Goal: Task Accomplishment & Management: Complete application form

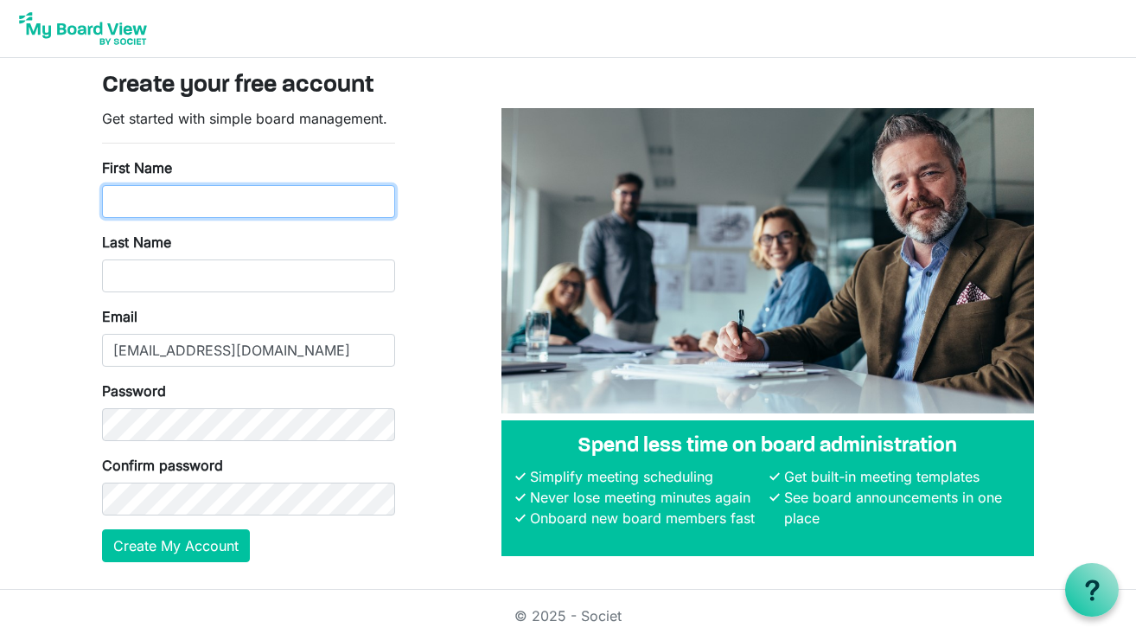
click at [144, 197] on input "First Name" at bounding box center [248, 201] width 293 height 33
type input "Lisa"
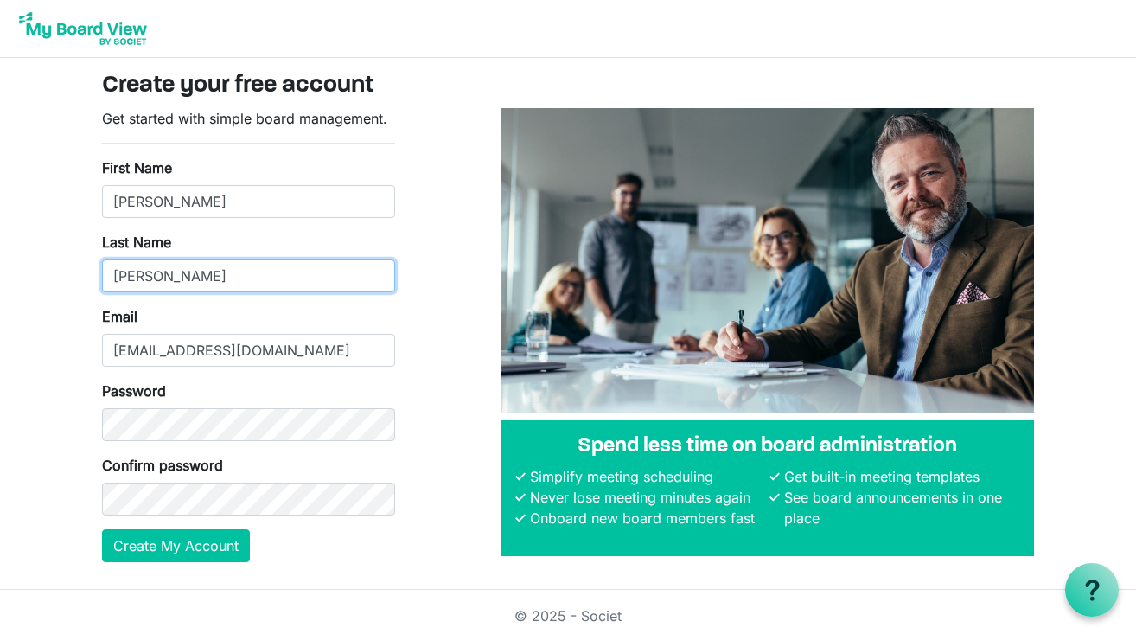
type input "Newman"
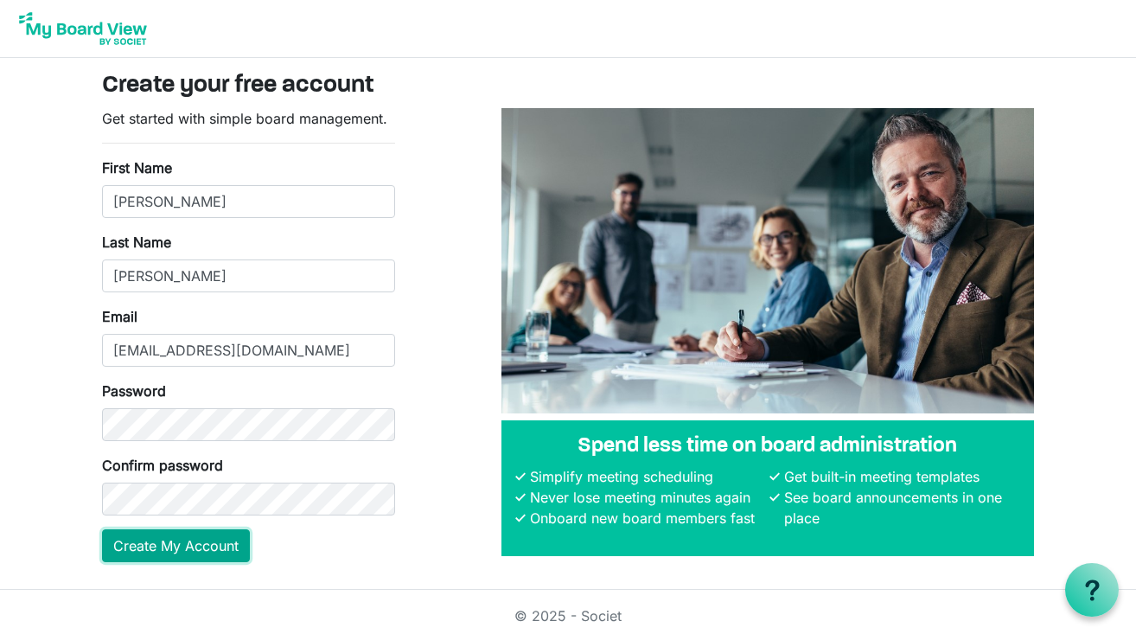
click at [189, 539] on button "Create My Account" at bounding box center [176, 545] width 148 height 33
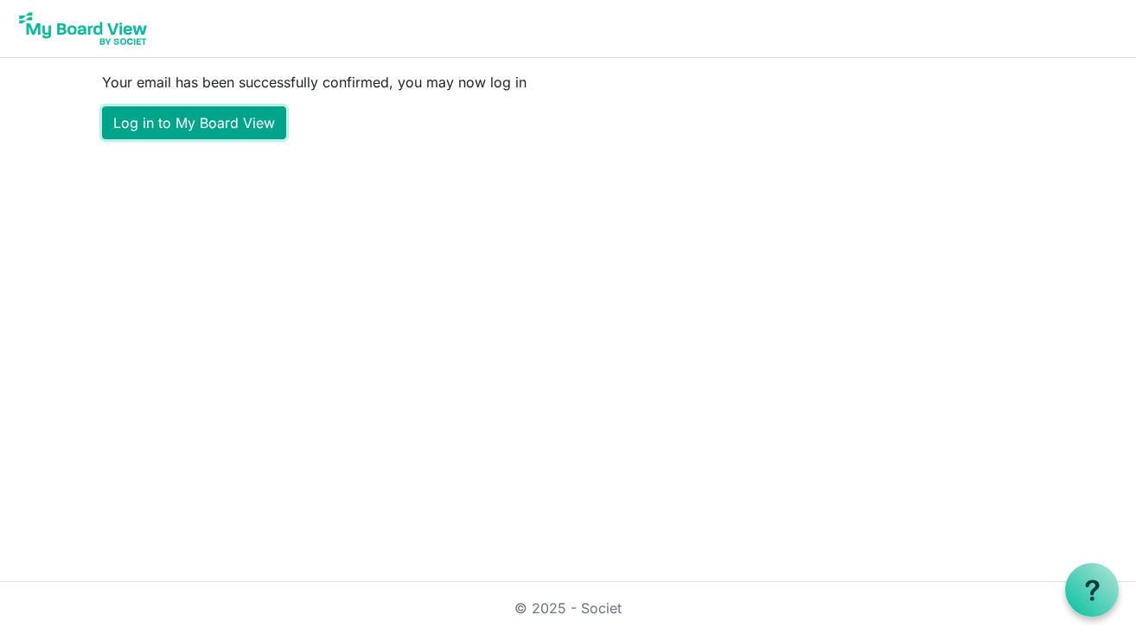
click at [179, 119] on link "Log in to My Board View" at bounding box center [194, 122] width 184 height 33
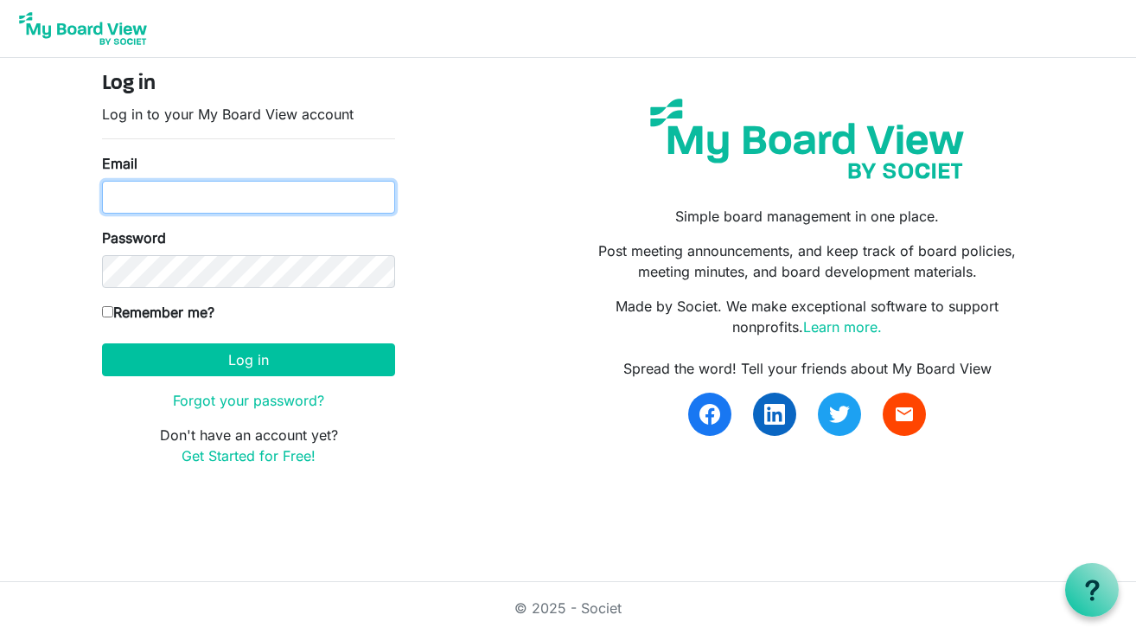
click at [146, 209] on input "Email" at bounding box center [248, 197] width 293 height 33
type input "lisanewman825@mac.com"
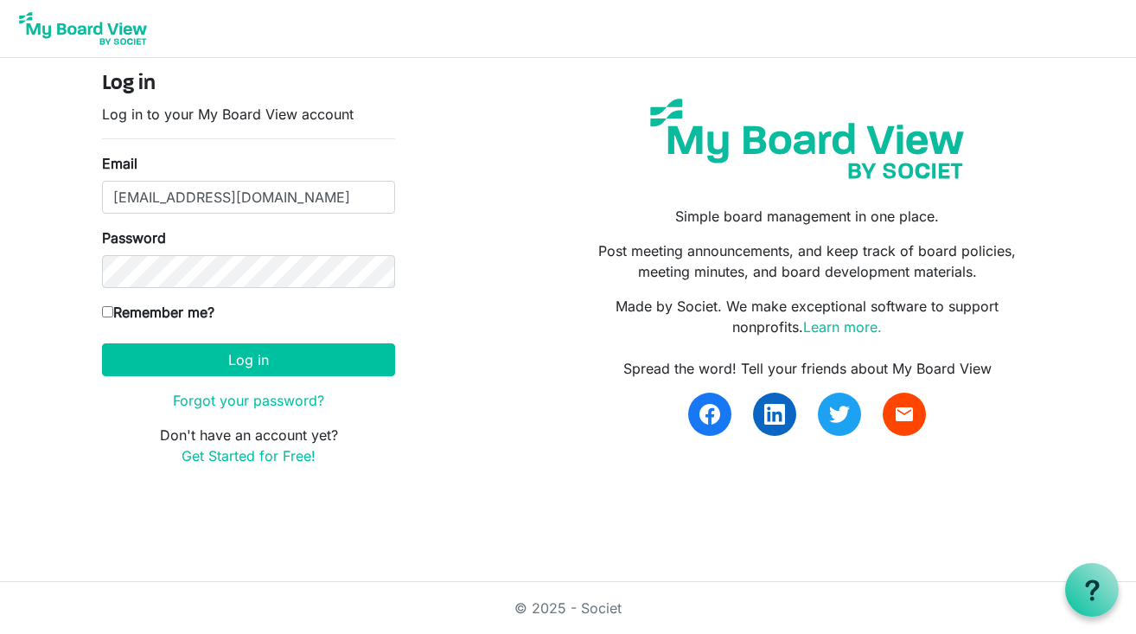
click at [106, 309] on input "Remember me?" at bounding box center [107, 311] width 11 height 11
checkbox input "true"
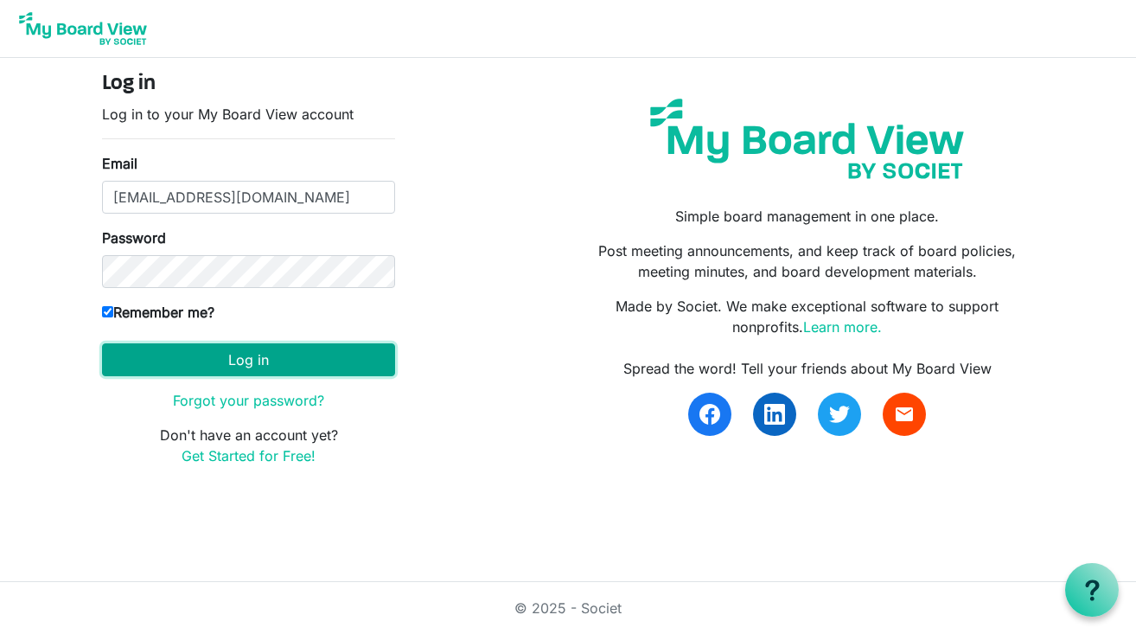
click at [243, 368] on button "Log in" at bounding box center [248, 359] width 293 height 33
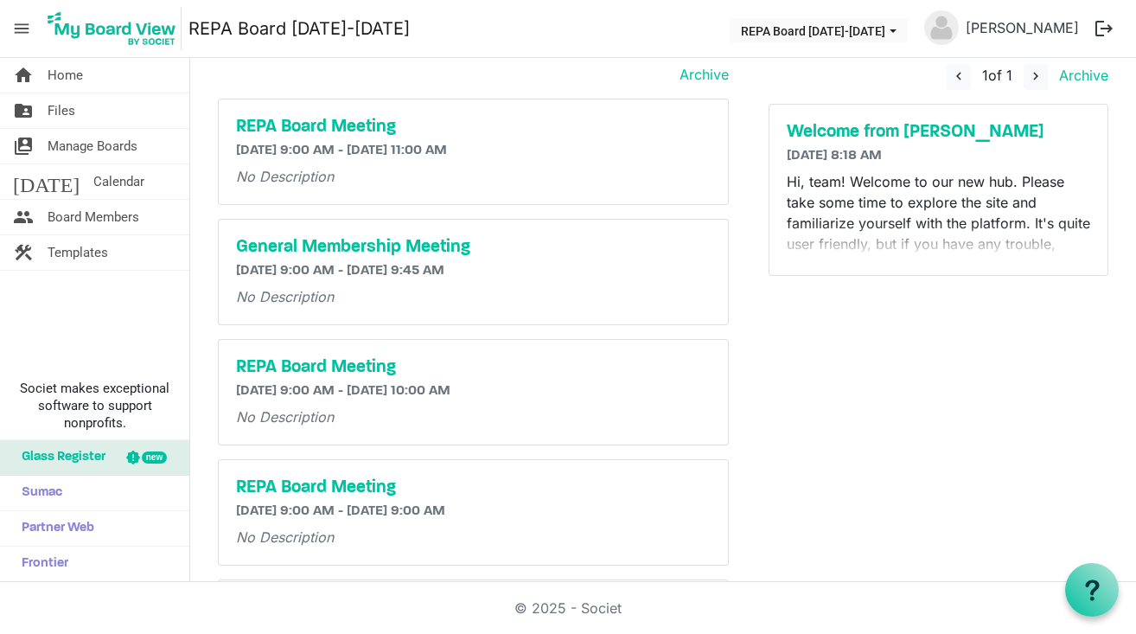
scroll to position [53, 0]
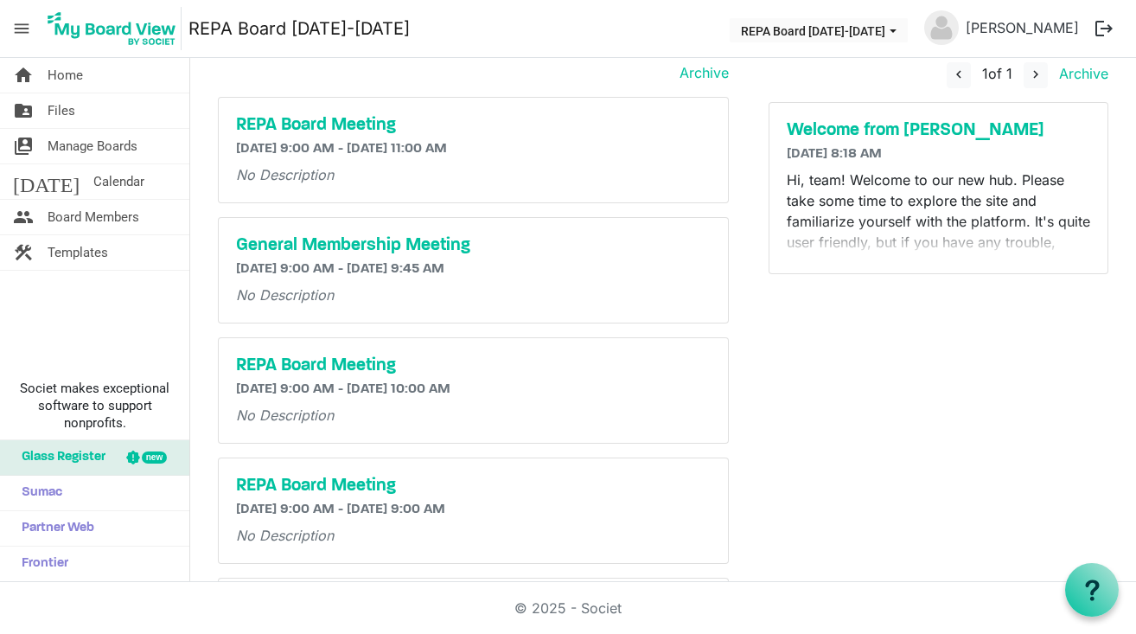
click at [886, 259] on div "Welcome from Ellie 8/15/2025 8:18 AM Hi, team! Welcome to our new hub. Please t…" at bounding box center [939, 188] width 338 height 170
click at [882, 229] on p "Hi, team! Welcome to our new hub. Please take some time to explore the site and…" at bounding box center [939, 274] width 304 height 208
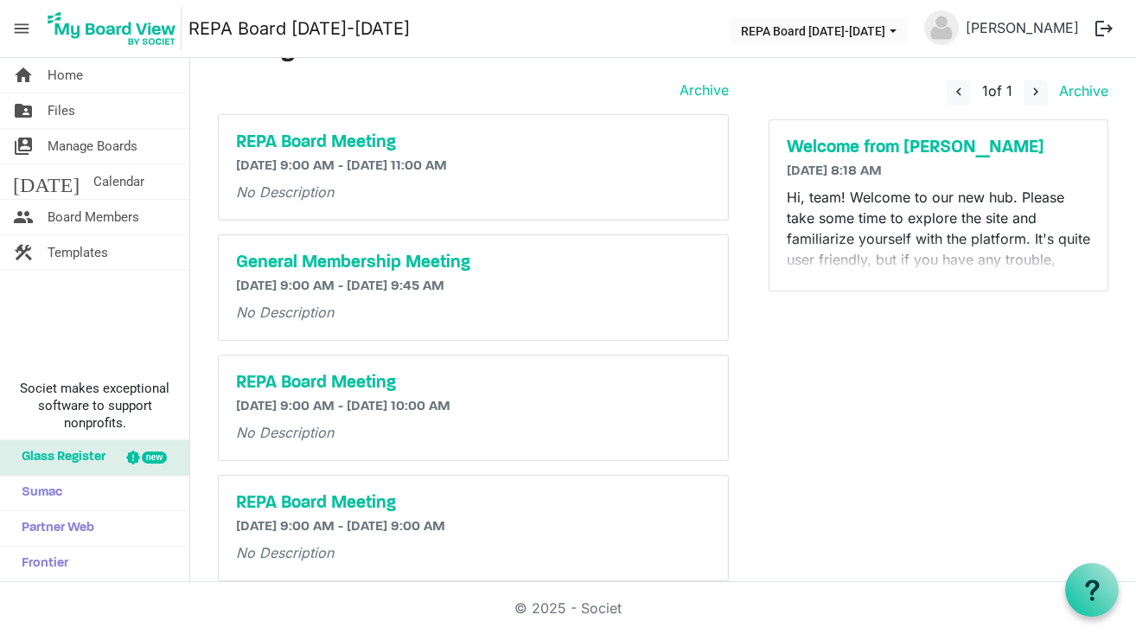
scroll to position [0, 0]
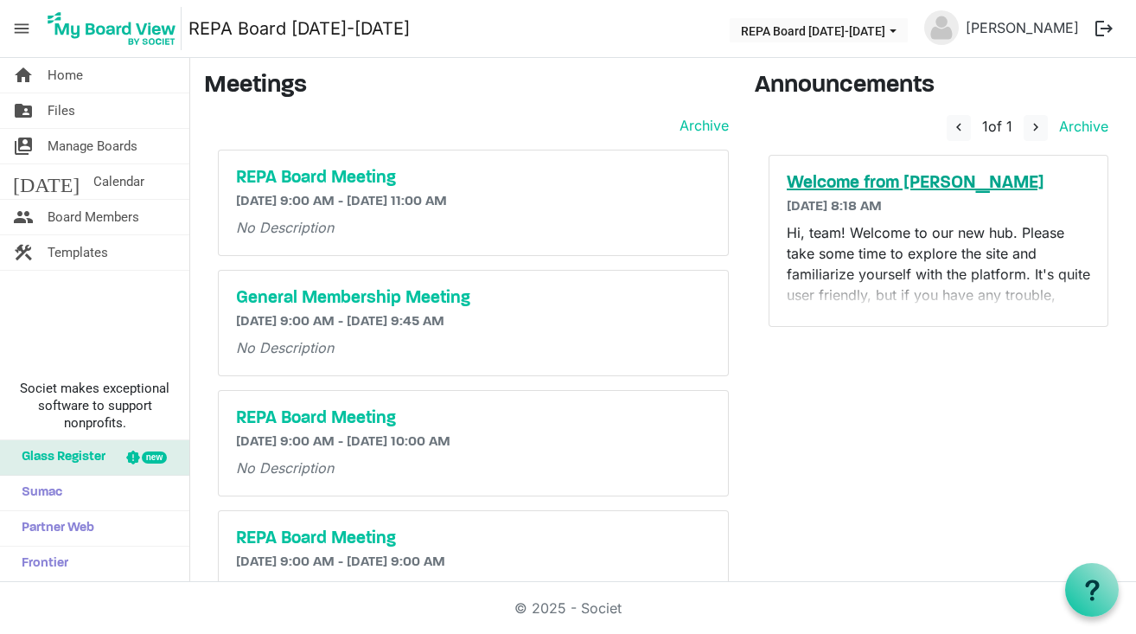
click at [866, 181] on h5 "Welcome from [PERSON_NAME]" at bounding box center [939, 183] width 304 height 21
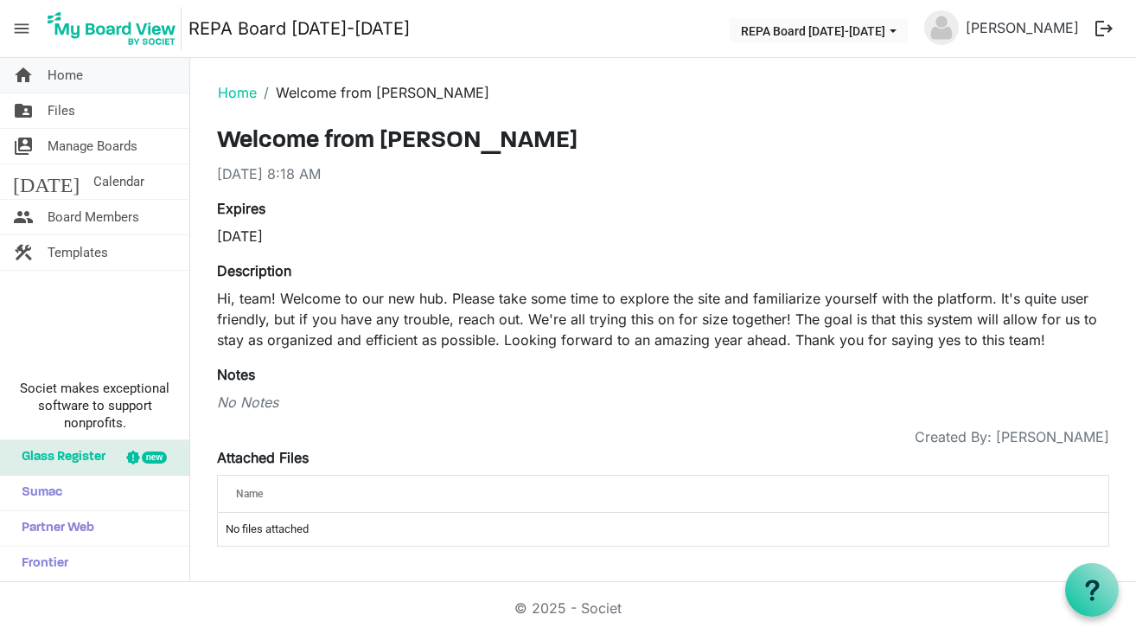
click at [68, 77] on span "Home" at bounding box center [65, 75] width 35 height 35
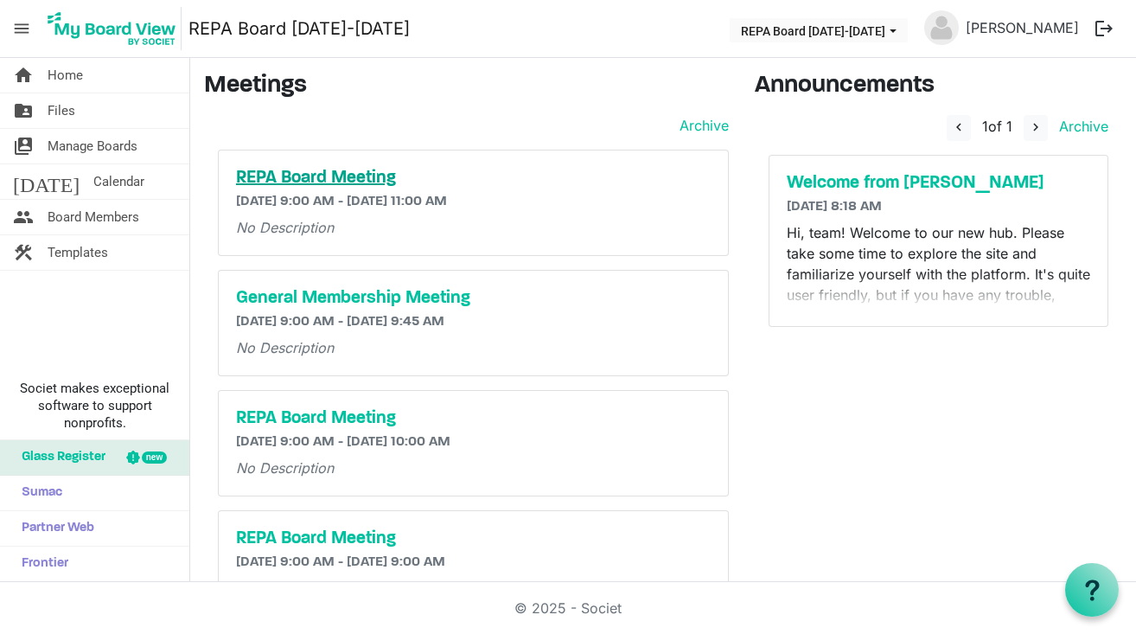
click at [304, 177] on h5 "REPA Board Meeting" at bounding box center [473, 178] width 475 height 21
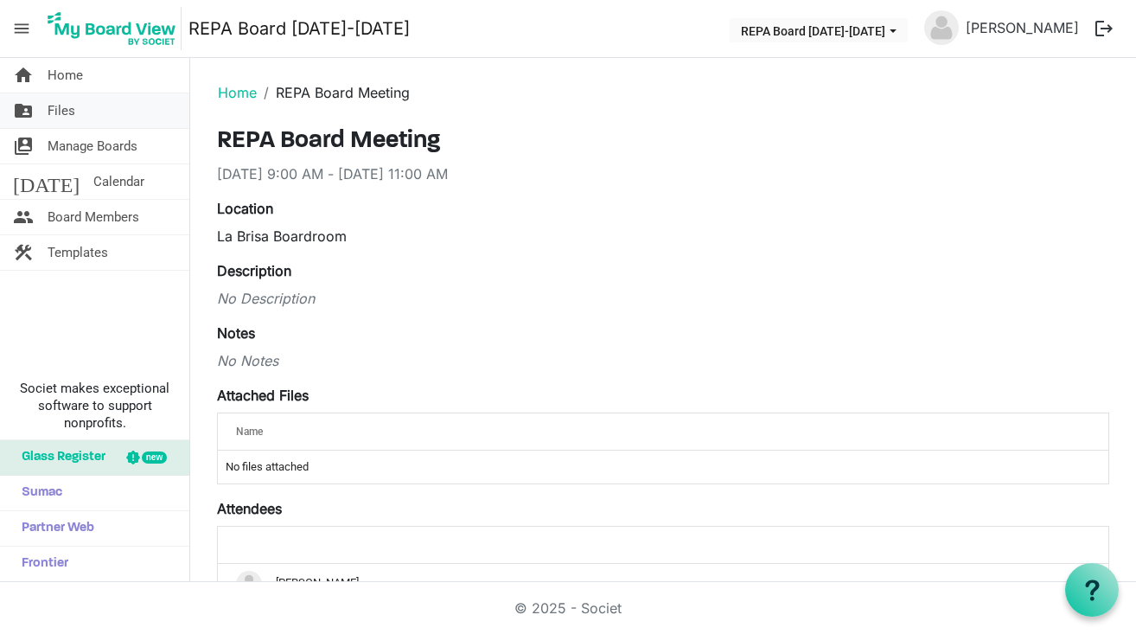
click at [61, 106] on span "Files" at bounding box center [62, 110] width 28 height 35
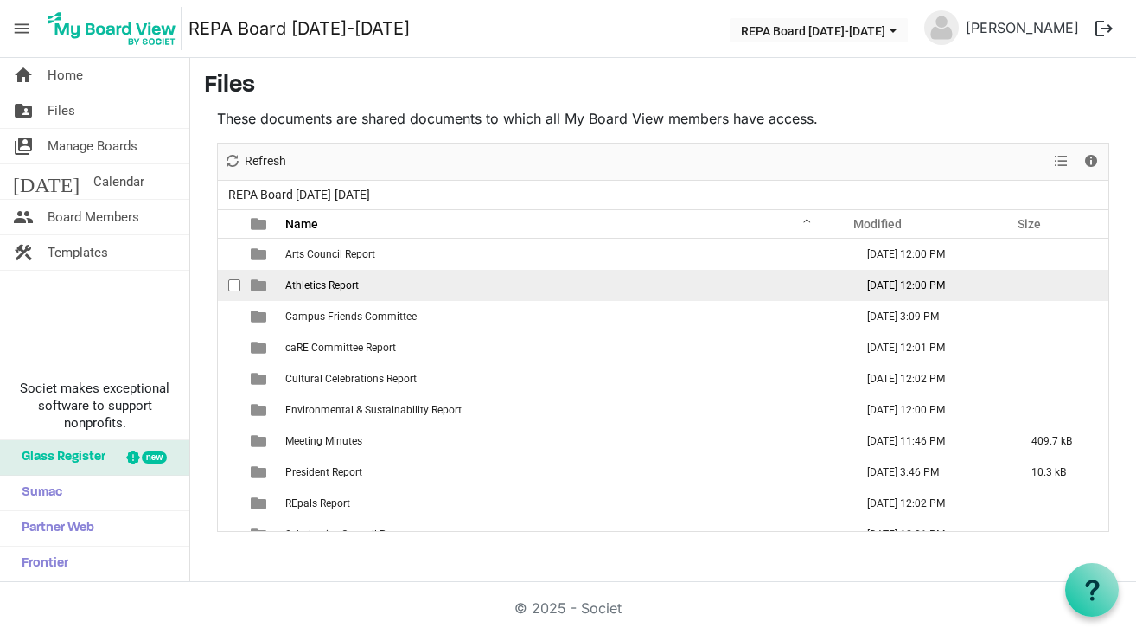
click at [313, 287] on span "Athletics Report" at bounding box center [322, 285] width 74 height 12
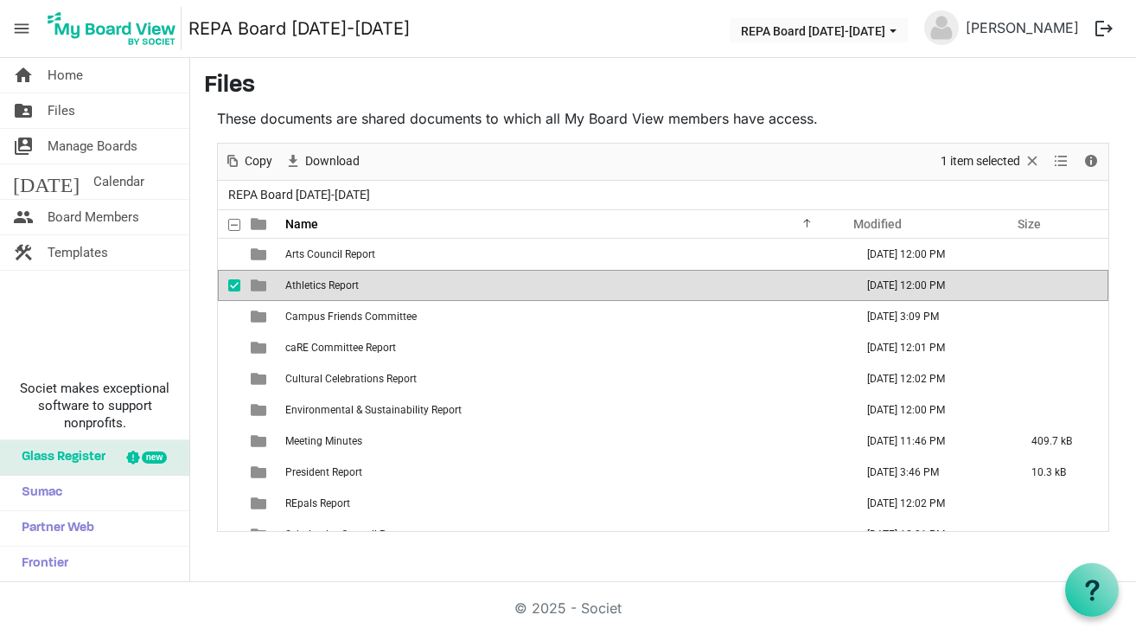
click at [229, 286] on span "checkbox" at bounding box center [234, 285] width 12 height 12
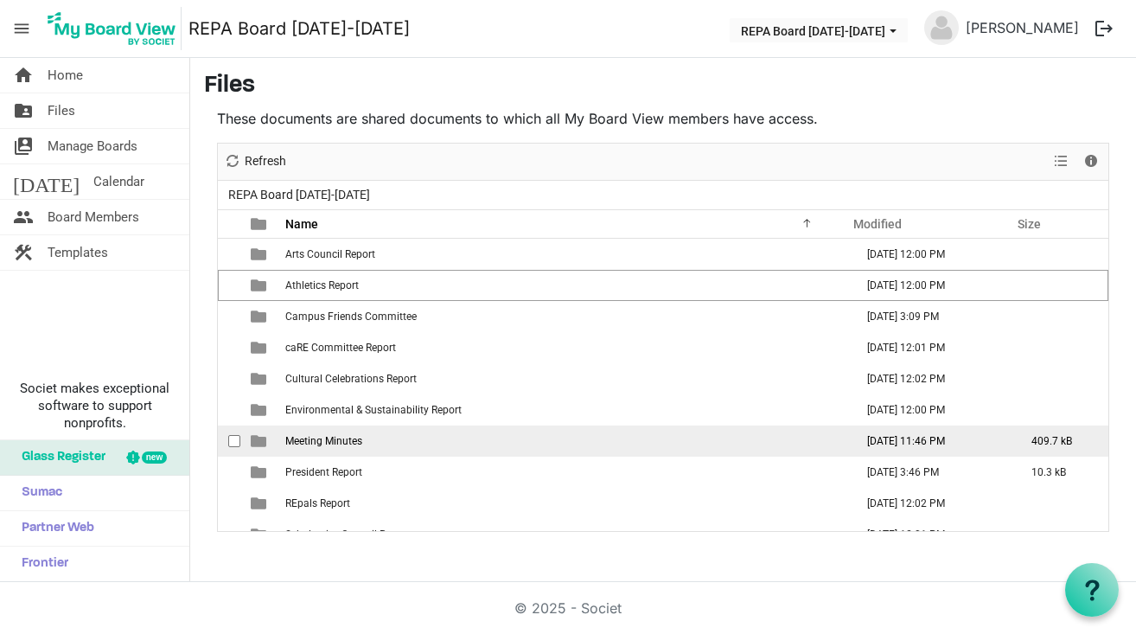
click at [312, 438] on span "Meeting Minutes" at bounding box center [323, 441] width 77 height 12
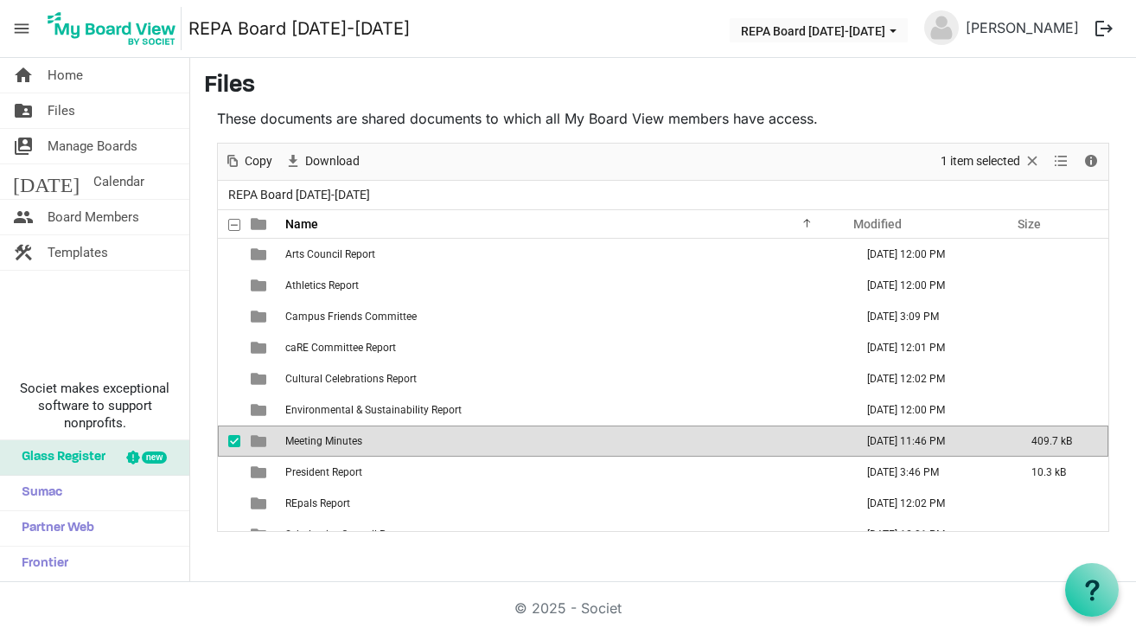
click at [236, 442] on span "checkbox" at bounding box center [234, 441] width 12 height 12
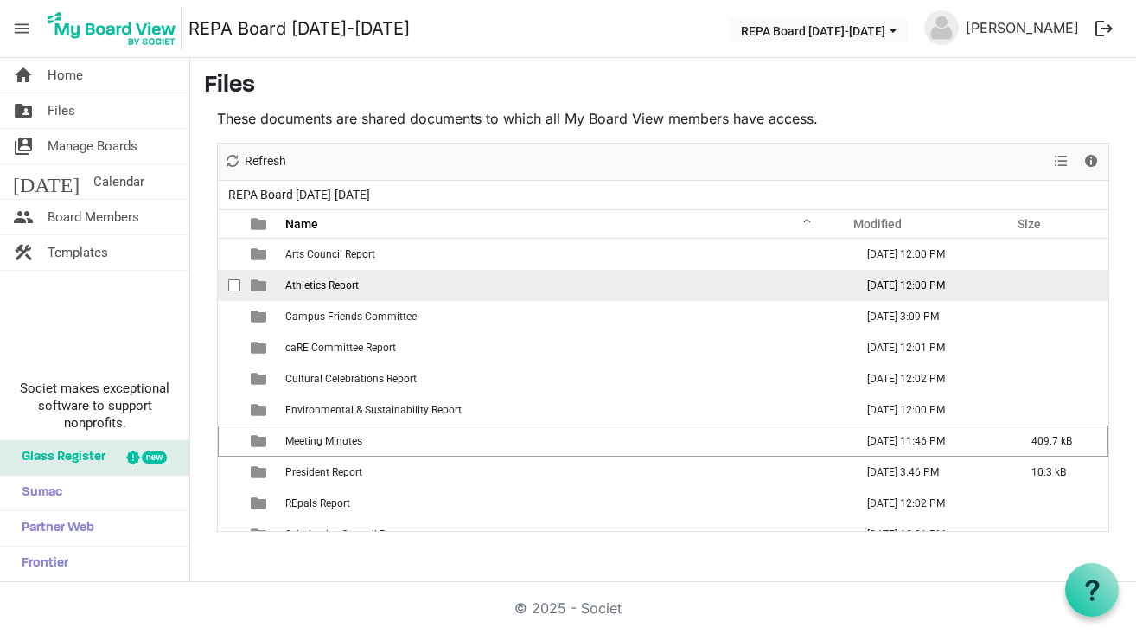
click at [326, 285] on span "Athletics Report" at bounding box center [322, 285] width 74 height 12
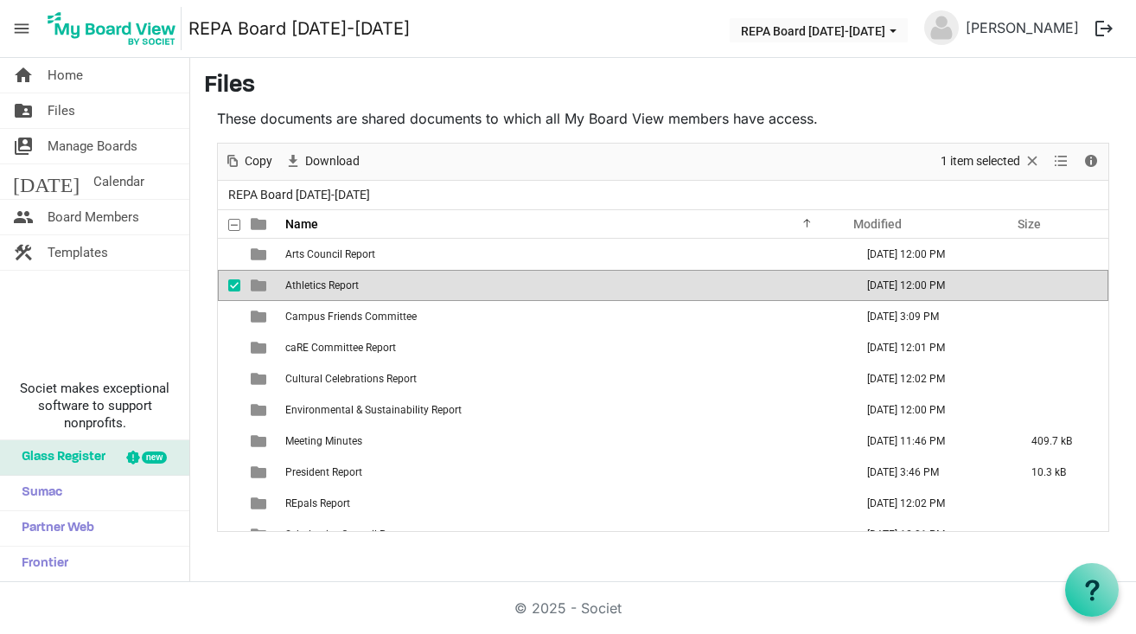
click at [326, 285] on span "Athletics Report" at bounding box center [322, 285] width 74 height 12
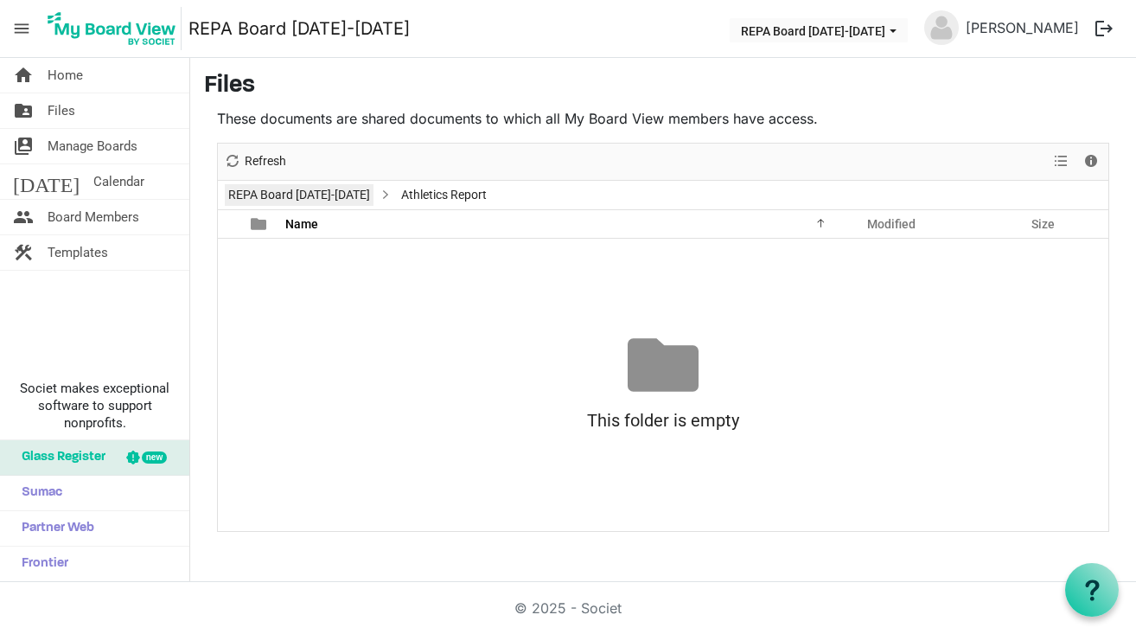
click at [302, 192] on link "REPA Board 2025-2026" at bounding box center [299, 195] width 149 height 22
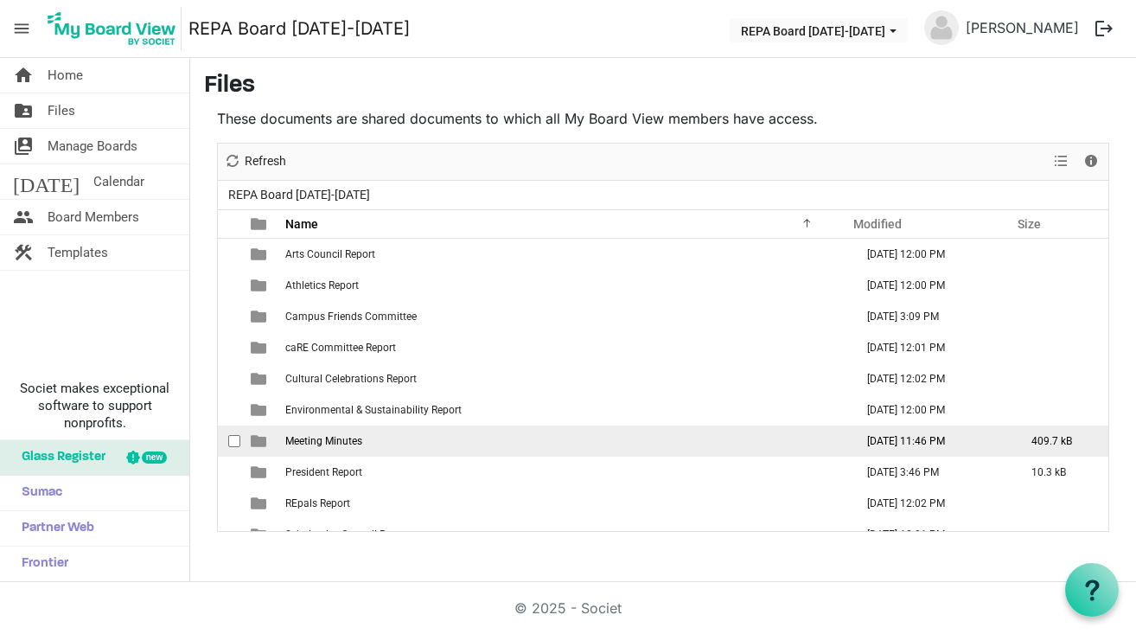
click at [312, 439] on span "Meeting Minutes" at bounding box center [323, 441] width 77 height 12
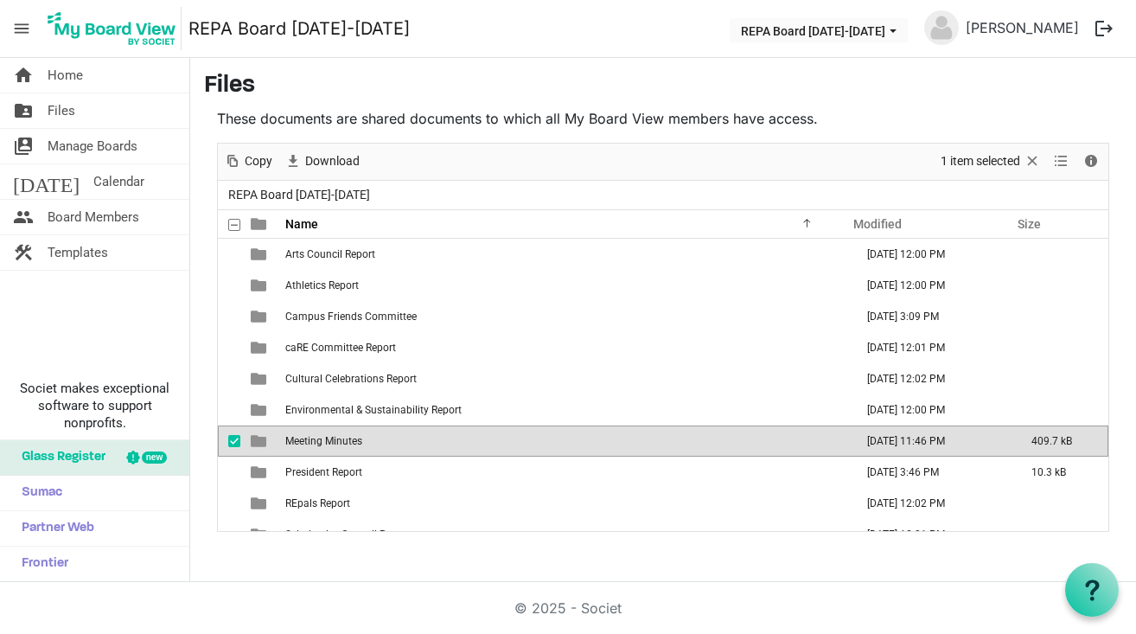
click at [312, 439] on span "Meeting Minutes" at bounding box center [323, 441] width 77 height 12
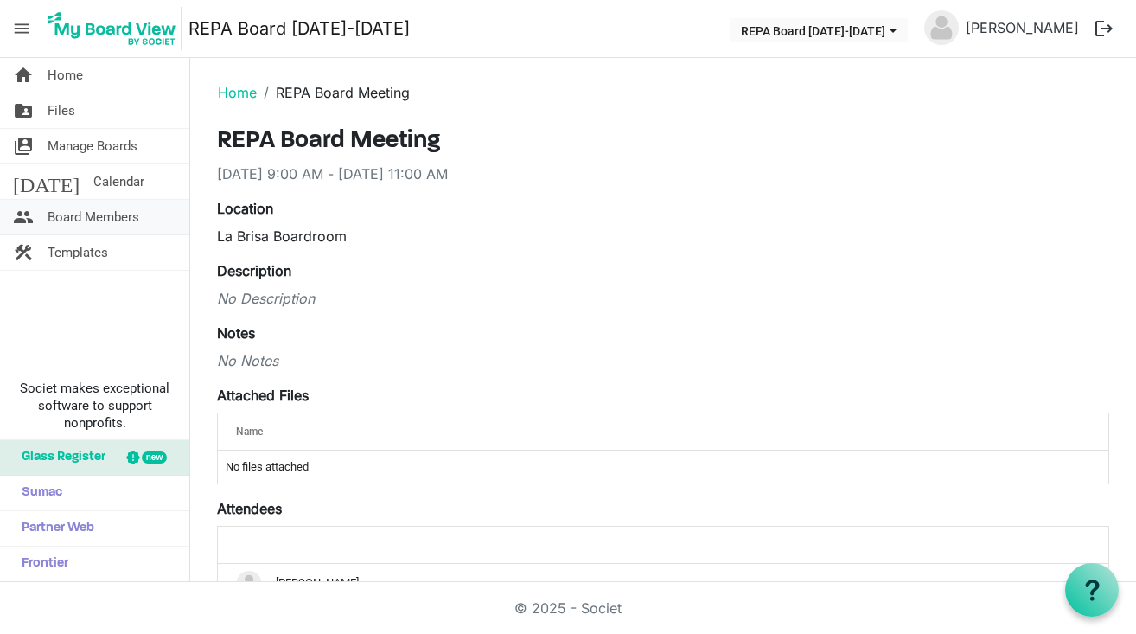
click at [100, 216] on span "Board Members" at bounding box center [94, 217] width 92 height 35
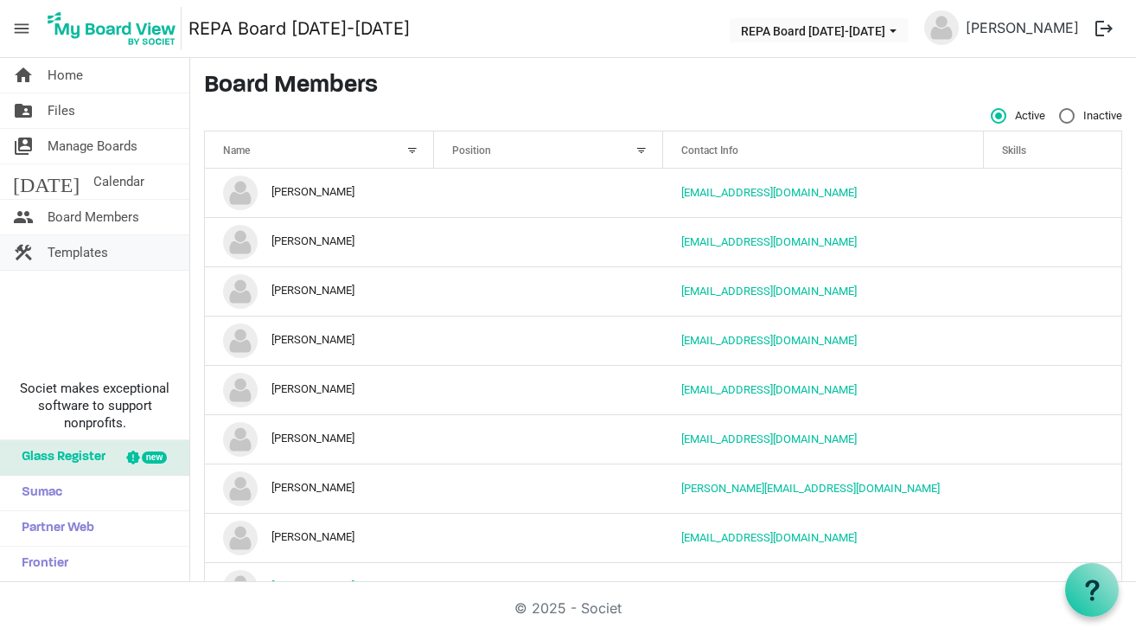
click at [66, 246] on span "Templates" at bounding box center [78, 252] width 61 height 35
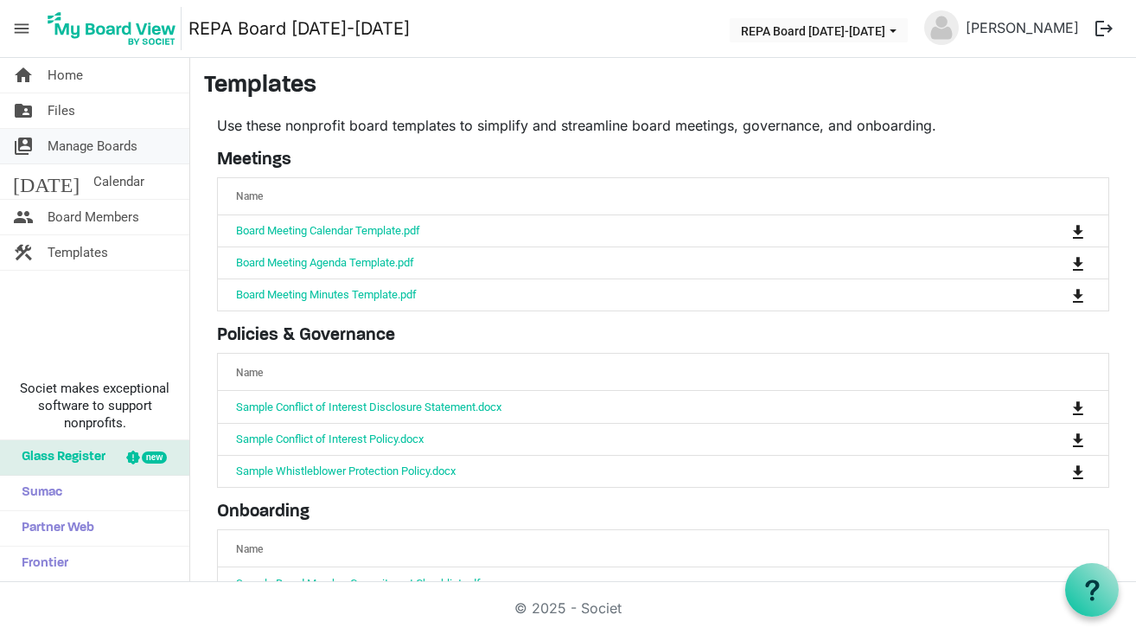
click at [82, 148] on span "Manage Boards" at bounding box center [93, 146] width 90 height 35
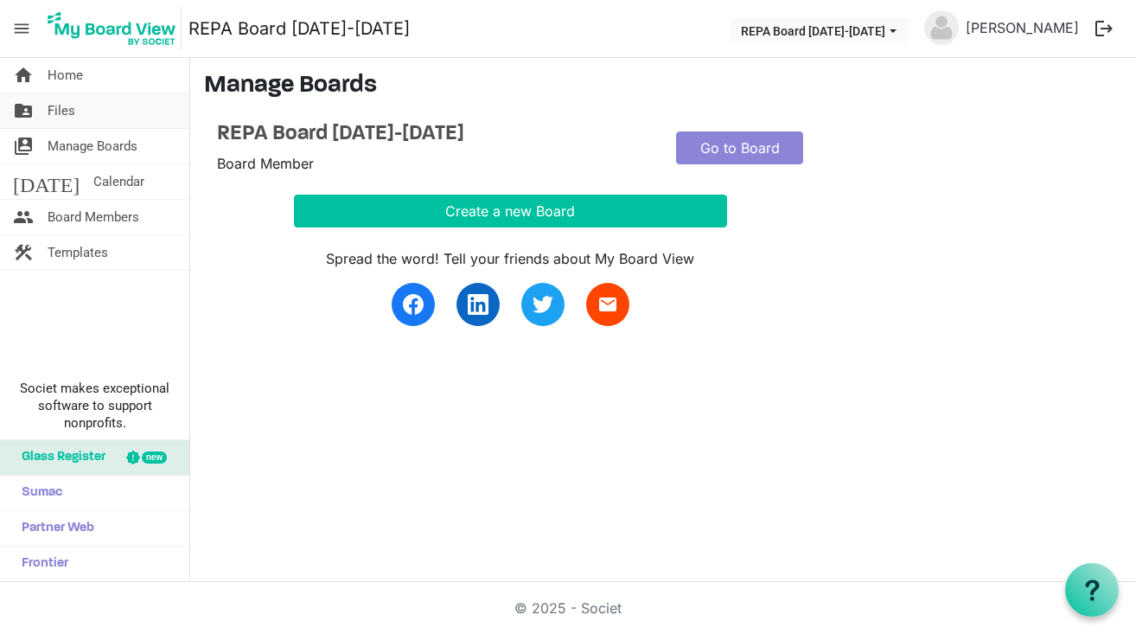
click at [53, 109] on span "Files" at bounding box center [62, 110] width 28 height 35
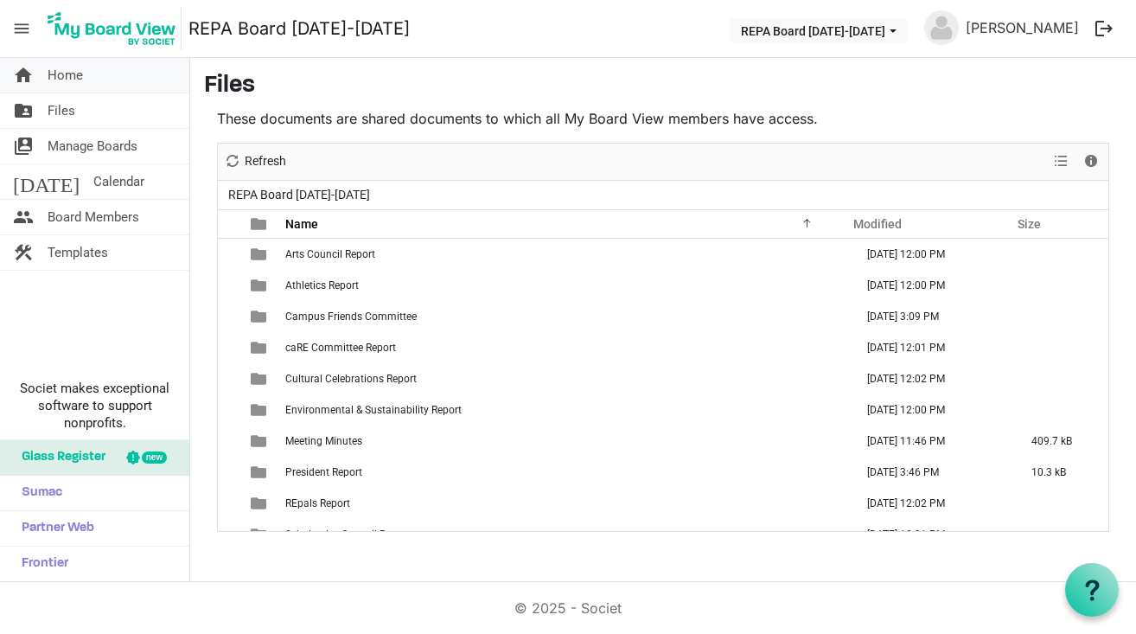
click at [76, 77] on span "Home" at bounding box center [65, 75] width 35 height 35
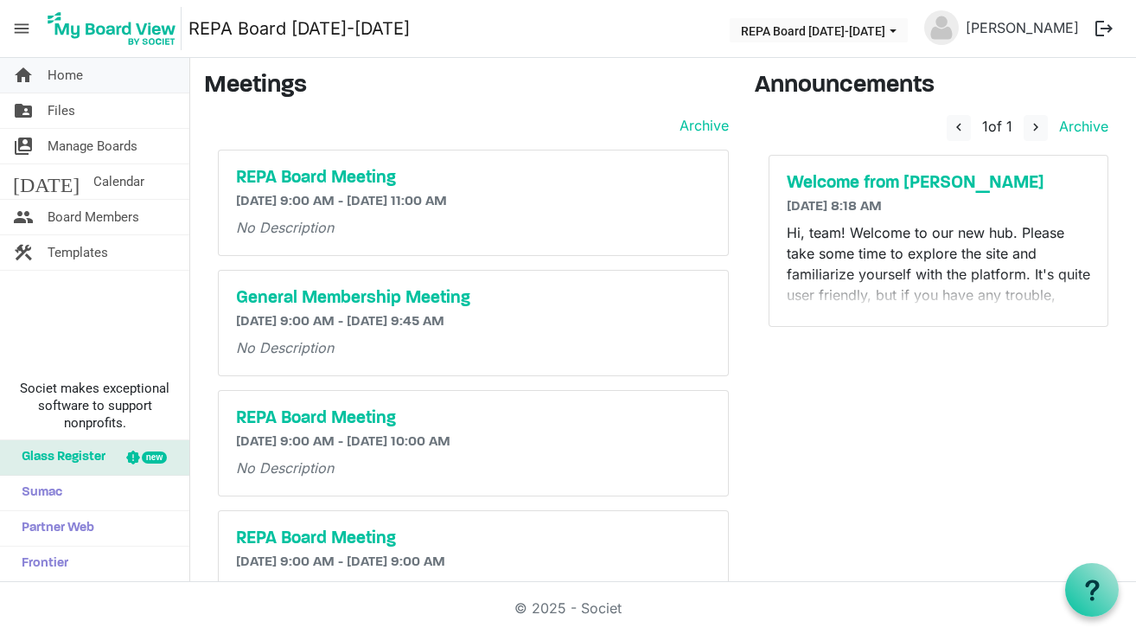
click at [73, 82] on span "Home" at bounding box center [65, 75] width 35 height 35
click at [64, 111] on span "Files" at bounding box center [62, 110] width 28 height 35
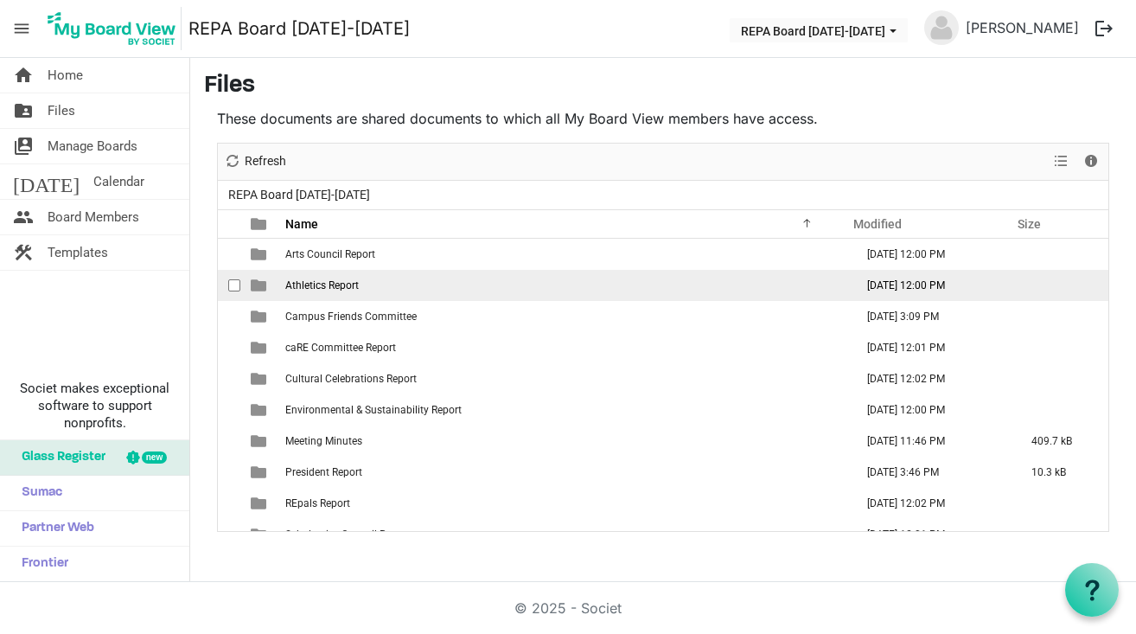
click at [320, 285] on span "Athletics Report" at bounding box center [322, 285] width 74 height 12
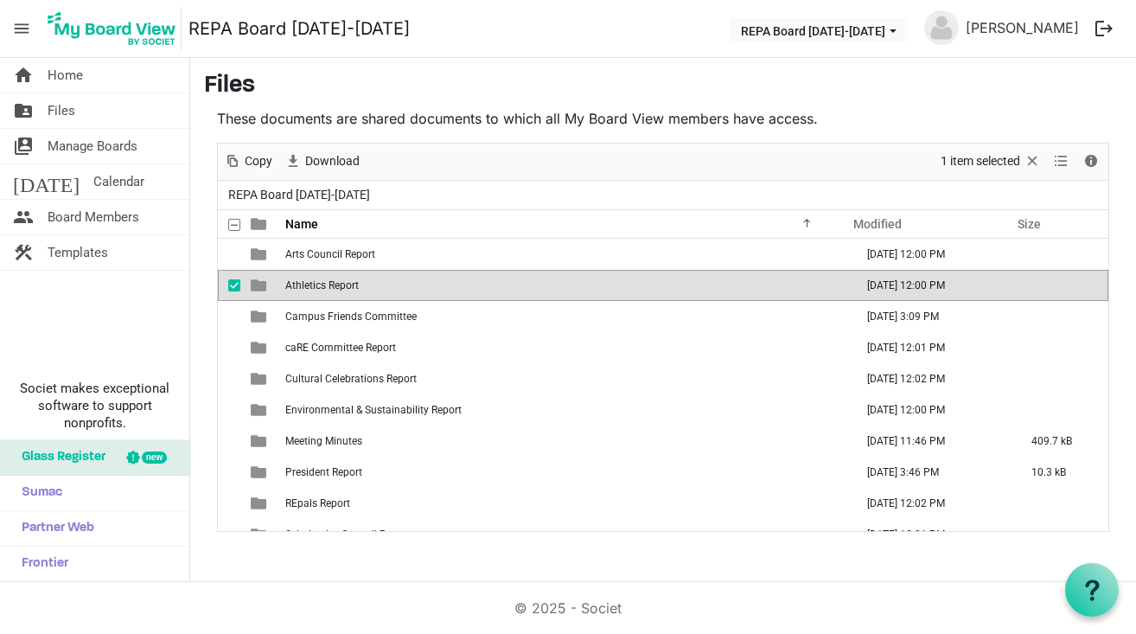
click at [320, 285] on span "Athletics Report" at bounding box center [322, 285] width 74 height 12
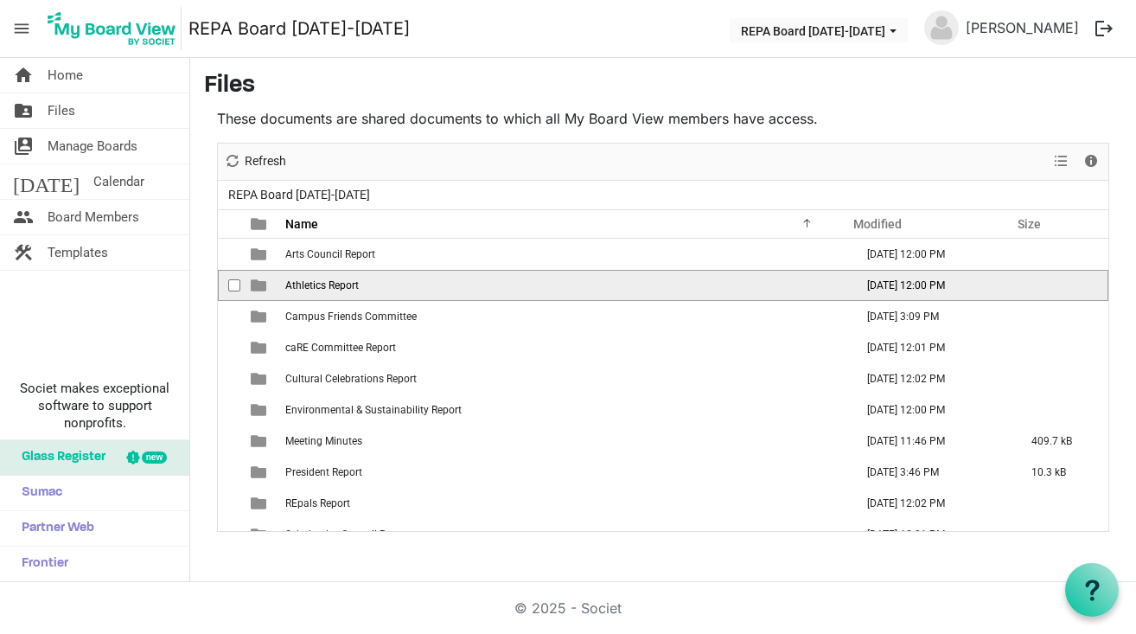
click at [320, 285] on span "Athletics Report" at bounding box center [322, 285] width 74 height 12
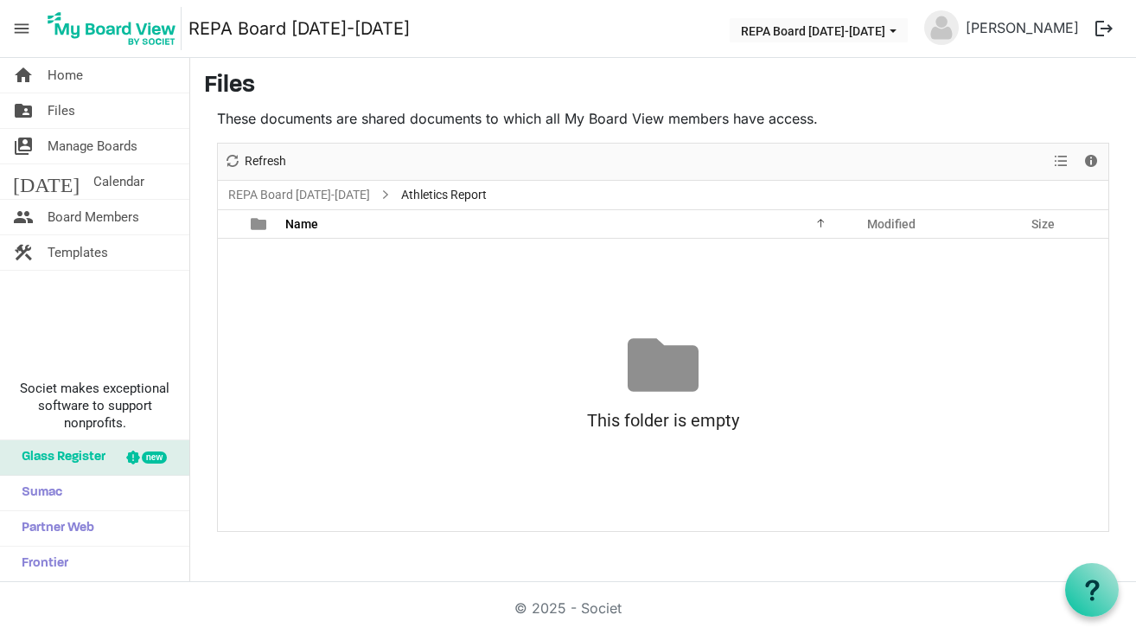
click at [646, 411] on div "This folder is empty" at bounding box center [663, 420] width 891 height 40
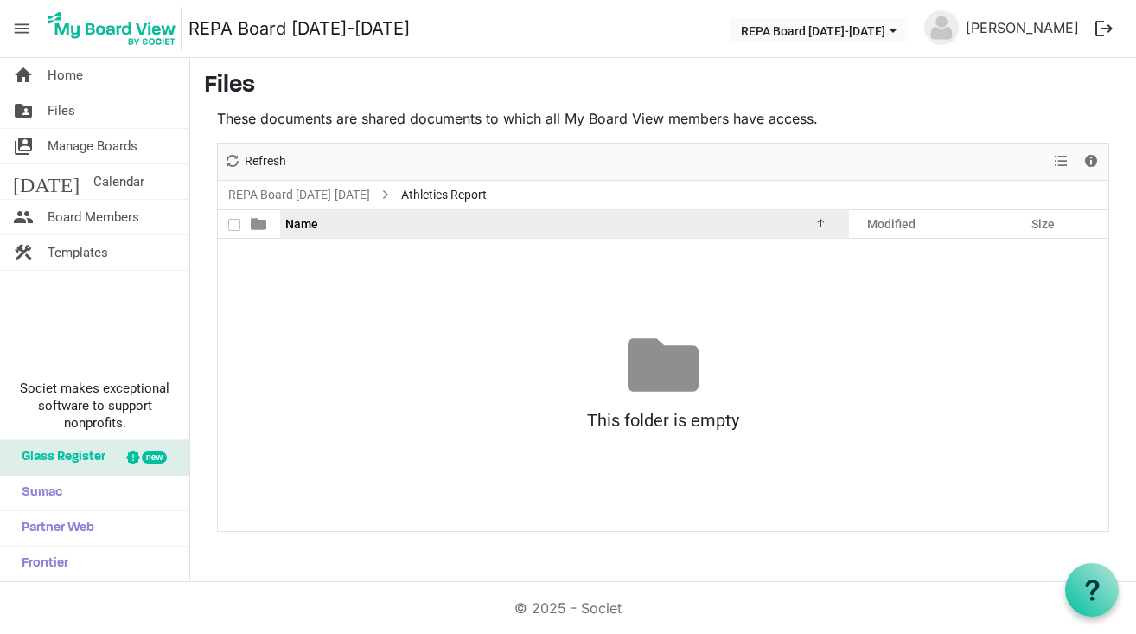
click at [822, 222] on div at bounding box center [818, 220] width 9 height 9
click at [817, 223] on div at bounding box center [818, 220] width 9 height 9
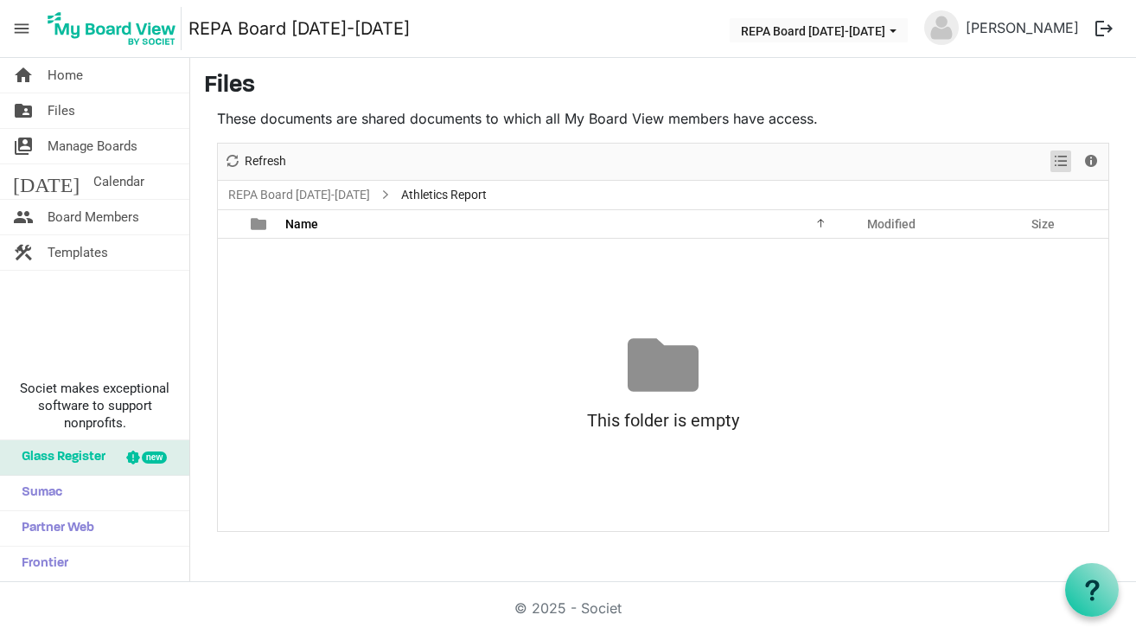
click at [1061, 160] on span "View dropdownbutton" at bounding box center [1061, 161] width 21 height 22
click at [894, 351] on div "This folder is empty Drag files here to upload" at bounding box center [663, 385] width 891 height 111
click at [682, 374] on div at bounding box center [663, 365] width 71 height 71
drag, startPoint x: 610, startPoint y: 393, endPoint x: 722, endPoint y: 317, distance: 135.8
click at [722, 317] on div "No records to display This folder is empty Drag files here to upload" at bounding box center [663, 385] width 891 height 292
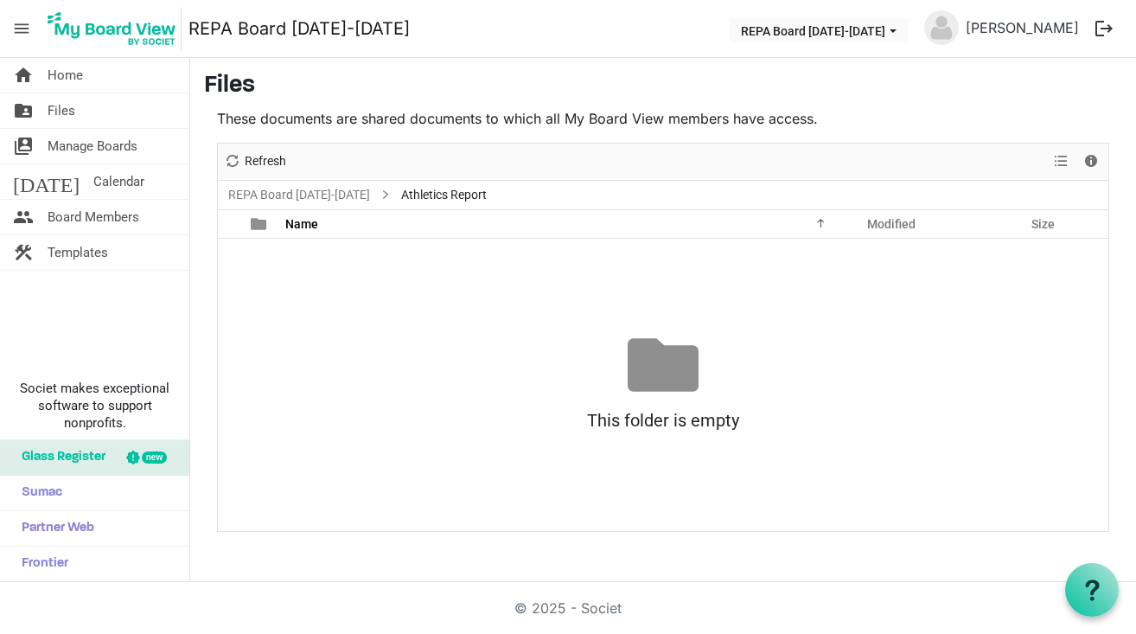
click at [601, 432] on div "This folder is empty" at bounding box center [663, 420] width 891 height 40
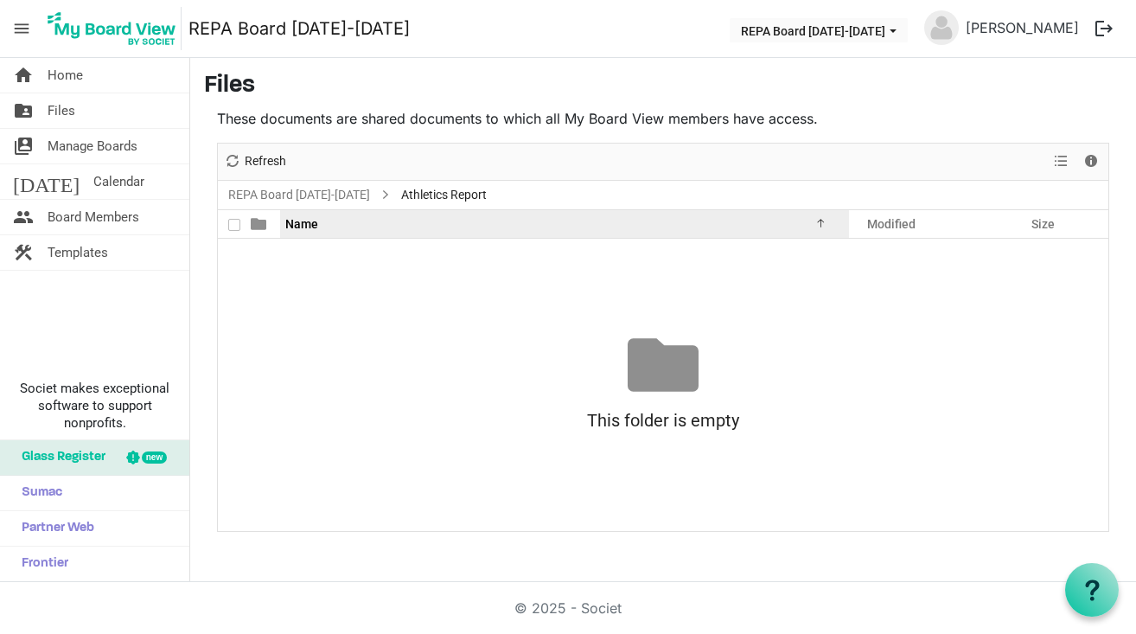
click at [285, 222] on div "Name" at bounding box center [558, 223] width 558 height 25
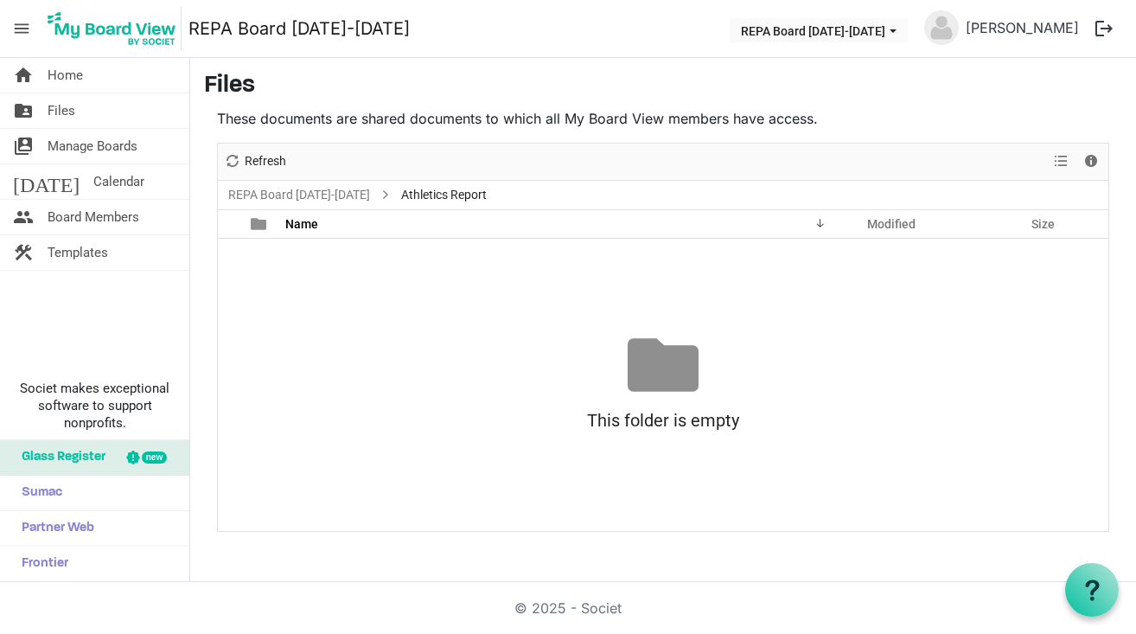
click at [451, 194] on span "Athletics Report" at bounding box center [444, 195] width 93 height 22
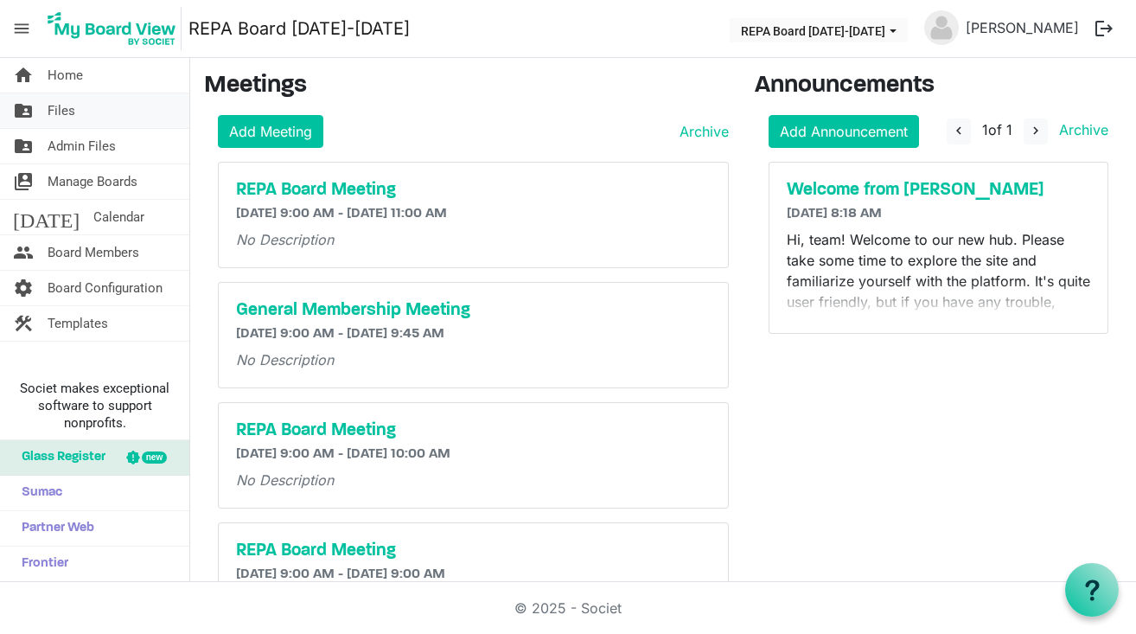
click at [51, 113] on span "Files" at bounding box center [62, 110] width 28 height 35
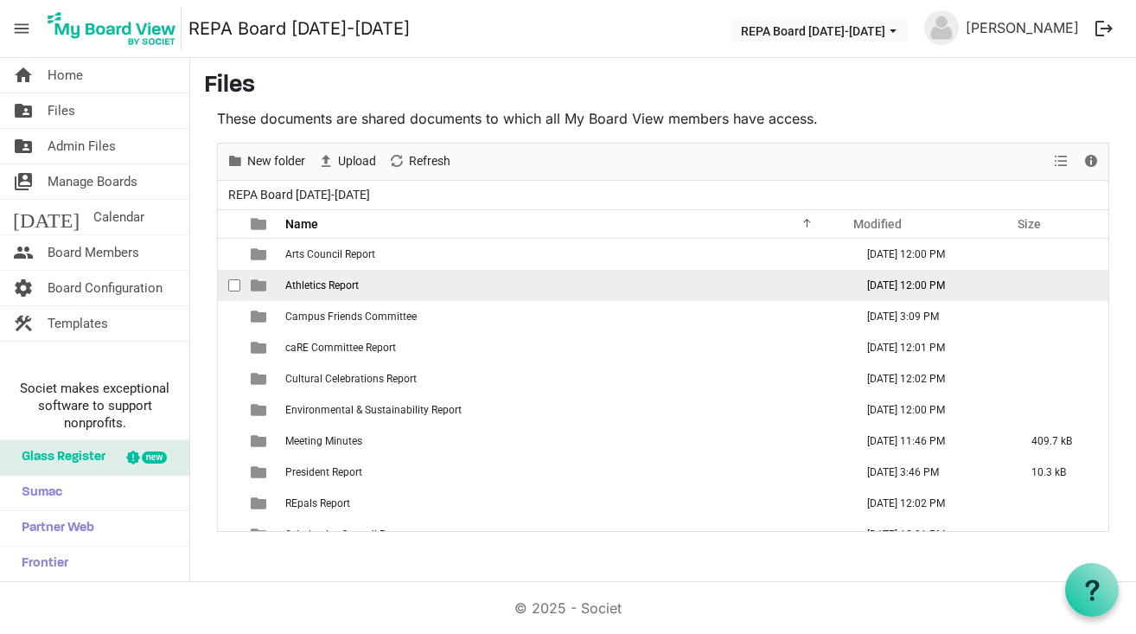
click at [317, 291] on td "Athletics Report" at bounding box center [564, 285] width 569 height 31
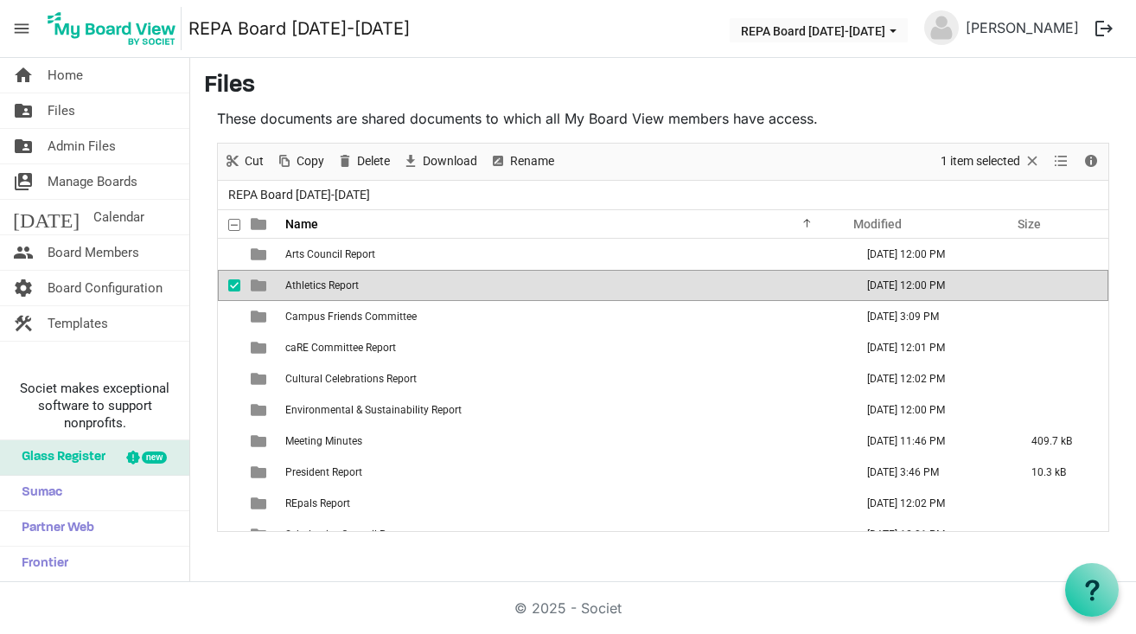
click at [317, 291] on td "Athletics Report" at bounding box center [564, 285] width 569 height 31
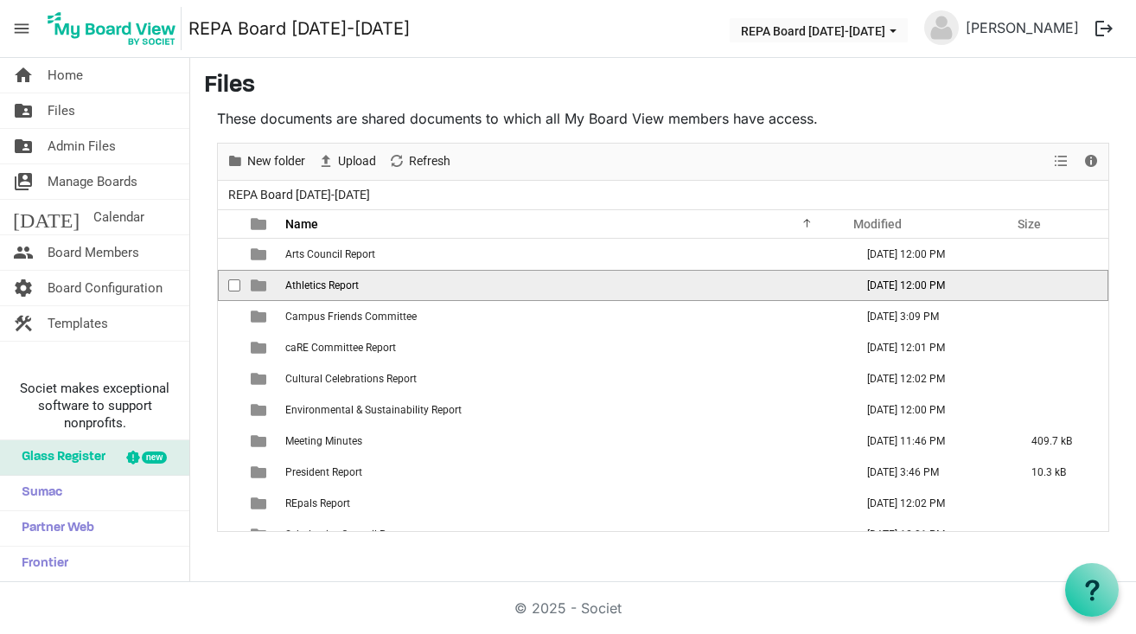
click at [317, 291] on td "Athletics Report" at bounding box center [564, 285] width 569 height 31
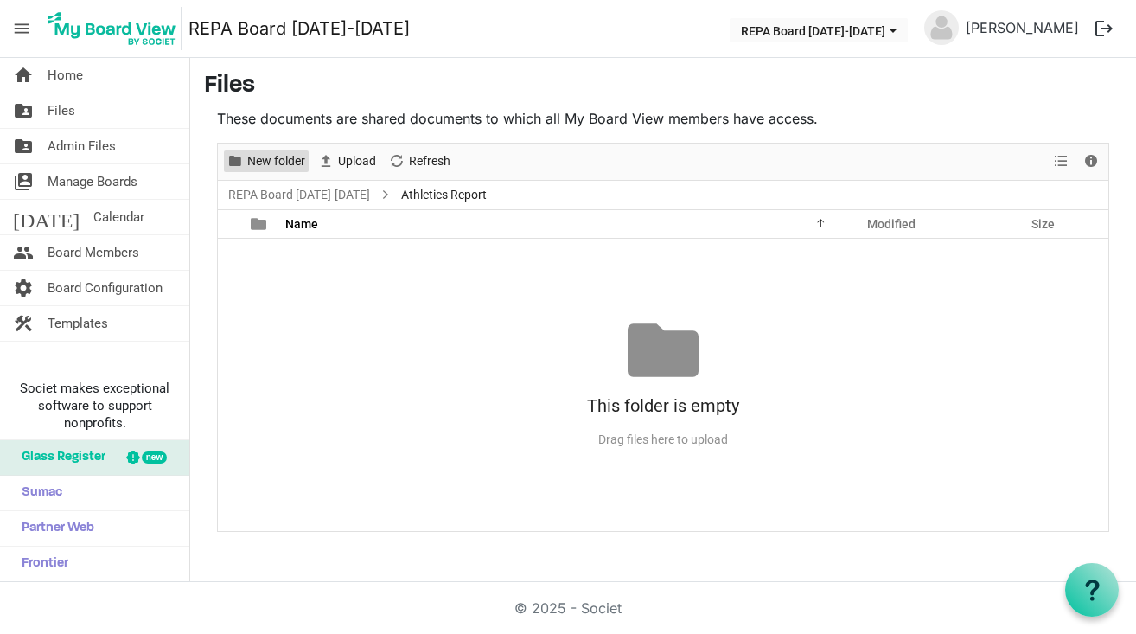
click at [269, 163] on span "New folder" at bounding box center [276, 161] width 61 height 22
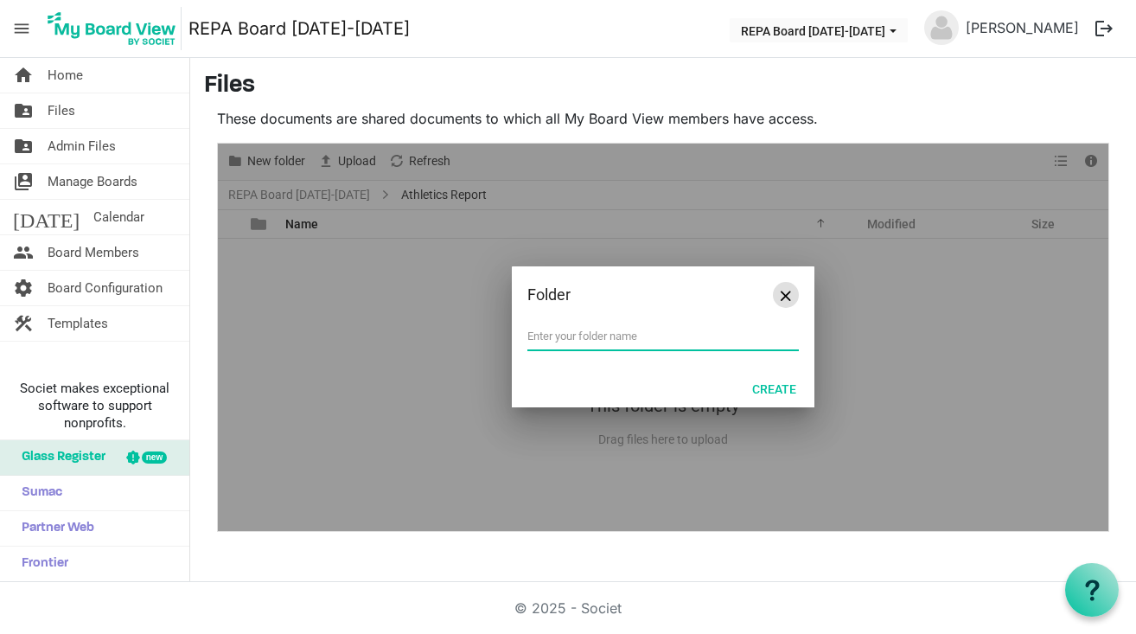
click at [785, 301] on button "Close" at bounding box center [786, 295] width 26 height 26
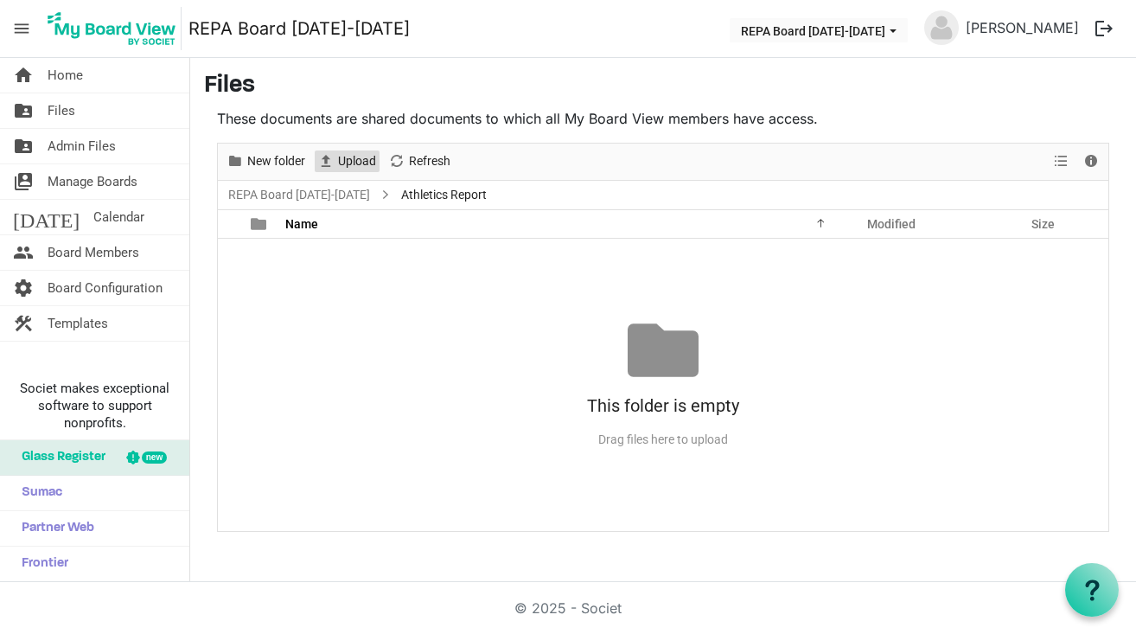
click at [369, 163] on span "Upload" at bounding box center [357, 161] width 42 height 22
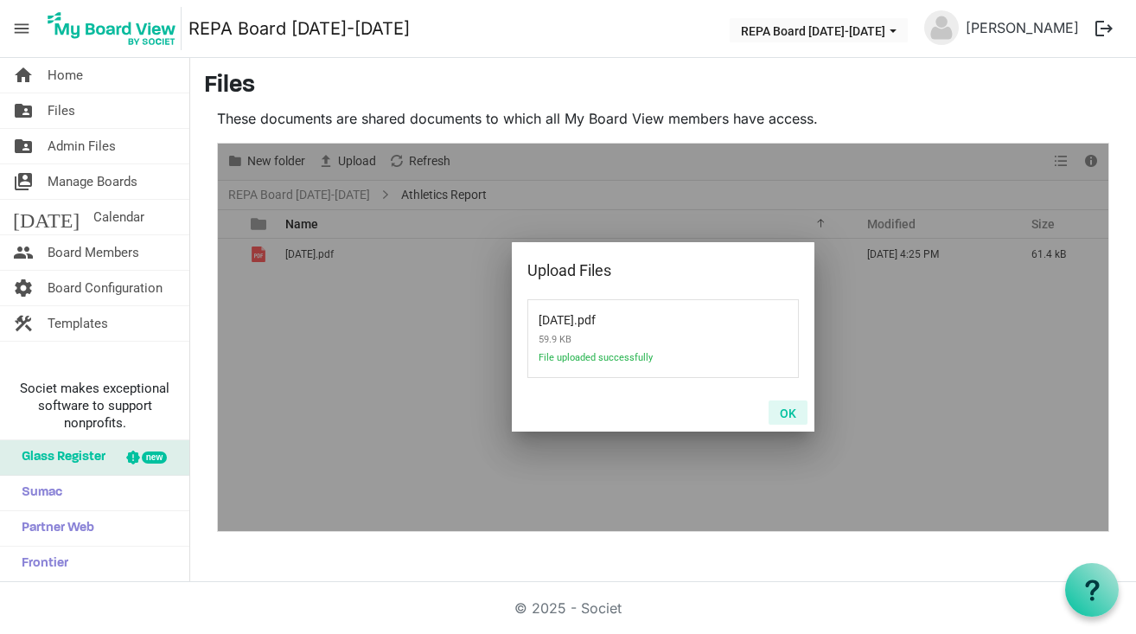
click at [788, 411] on button "OK" at bounding box center [788, 412] width 39 height 24
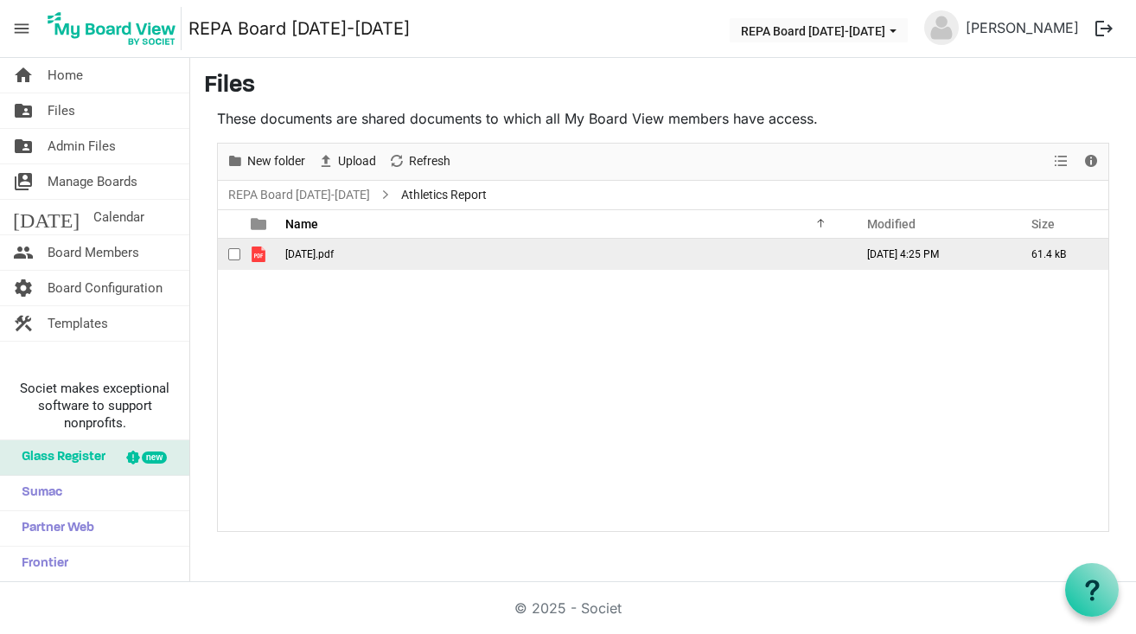
click at [324, 259] on span "August 20.pdf" at bounding box center [309, 254] width 48 height 12
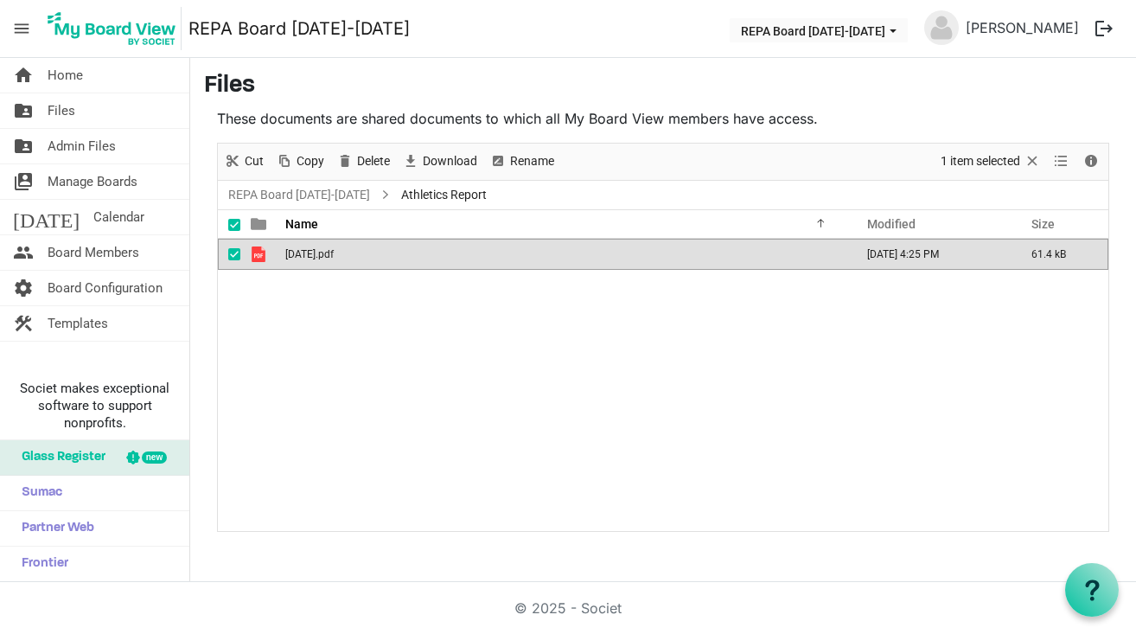
click at [324, 259] on span "August 20.pdf" at bounding box center [309, 254] width 48 height 12
